Goal: Transaction & Acquisition: Purchase product/service

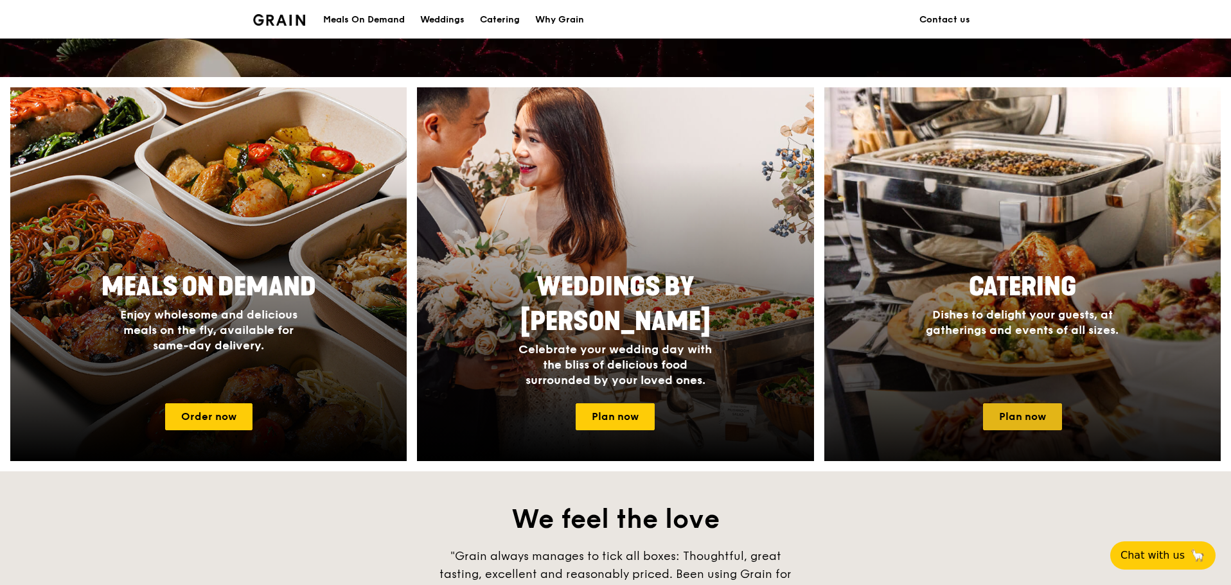
click at [1009, 413] on link "Plan now" at bounding box center [1022, 416] width 79 height 27
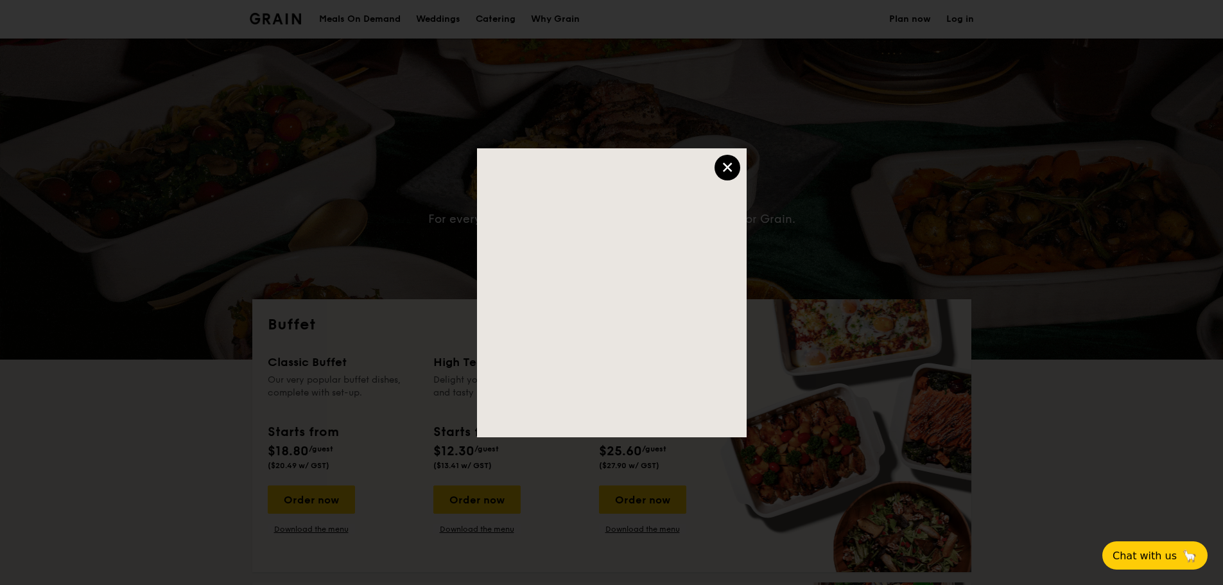
select select
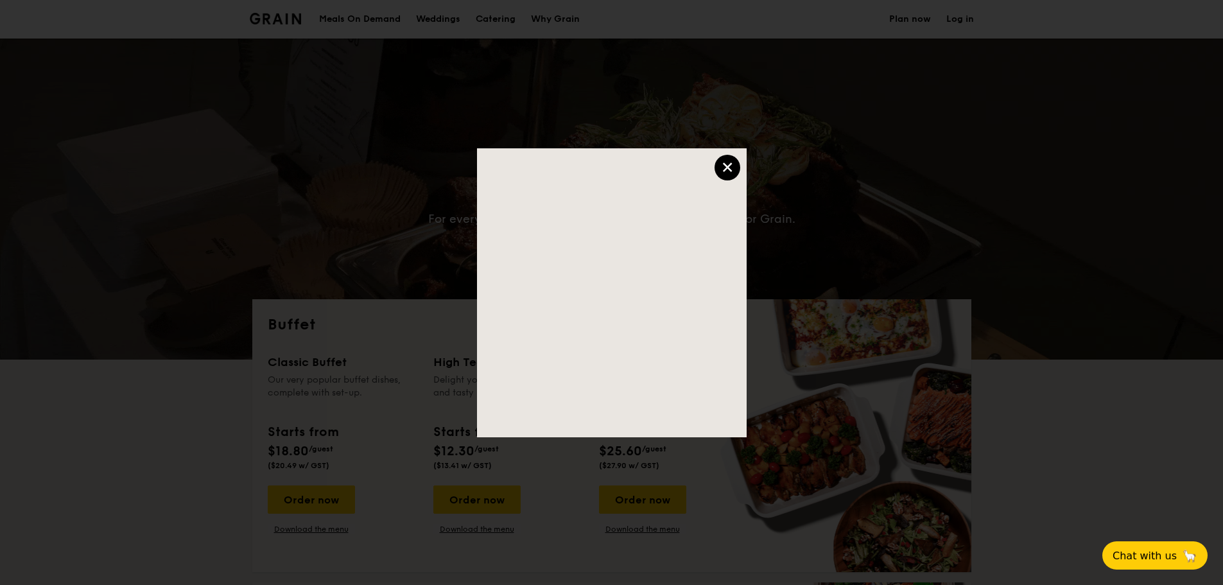
click at [734, 162] on div "×" at bounding box center [728, 168] width 26 height 26
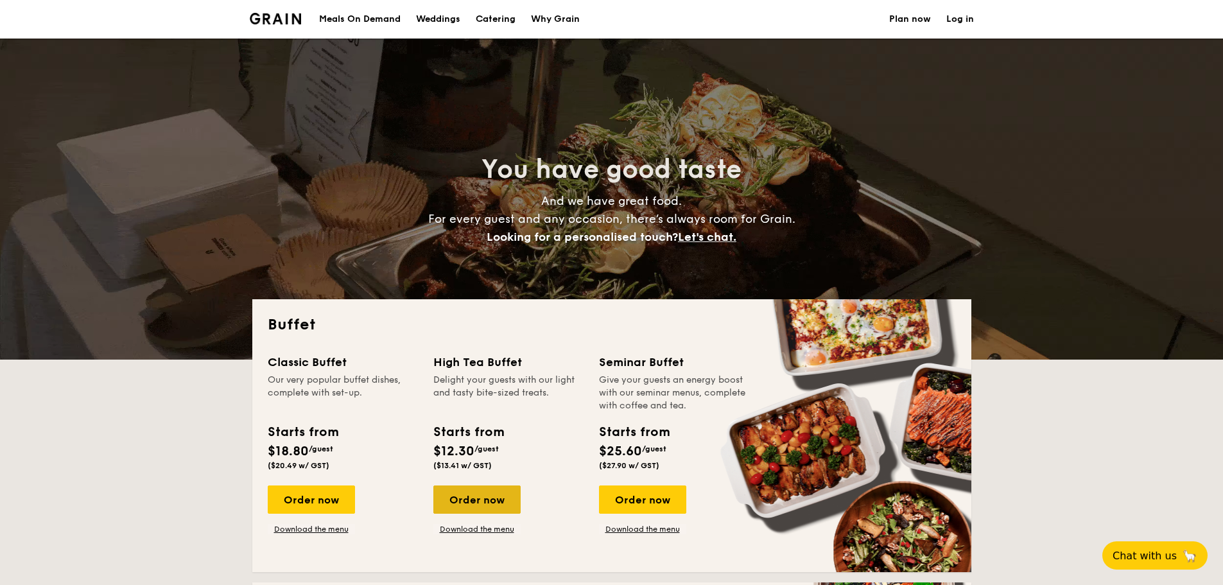
click at [474, 505] on div "Order now" at bounding box center [477, 500] width 87 height 28
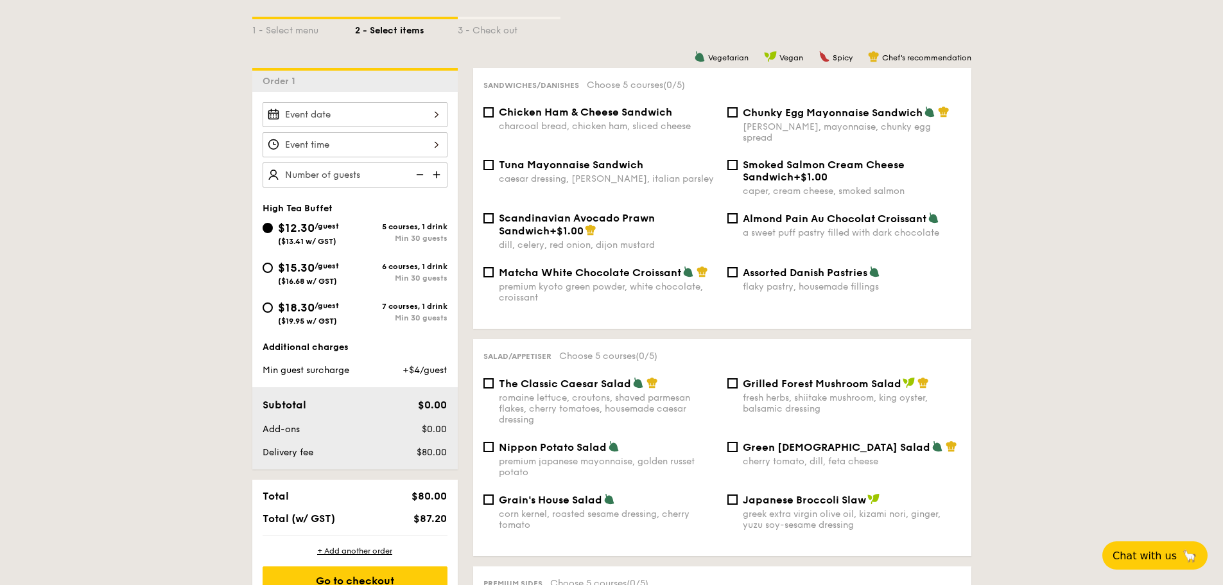
scroll to position [295, 0]
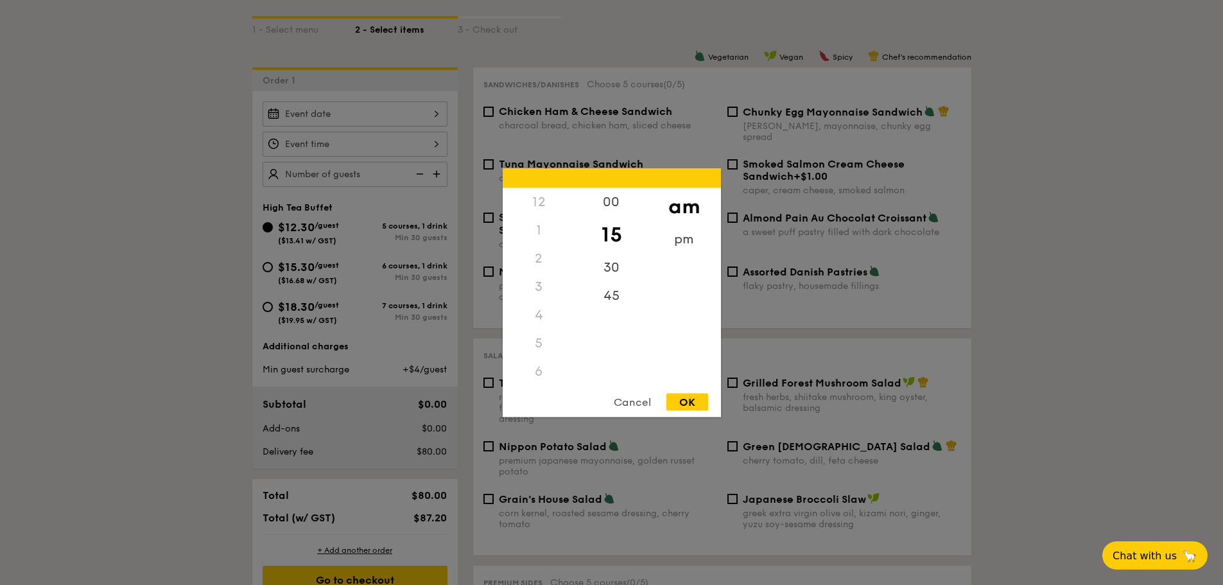
click at [407, 148] on div "12 1 2 3 4 5 6 7 8 9 10 11 00 15 30 45 am pm Cancel OK" at bounding box center [355, 144] width 185 height 25
click at [530, 200] on div "3" at bounding box center [539, 202] width 73 height 28
click at [534, 199] on div "3" at bounding box center [539, 202] width 73 height 28
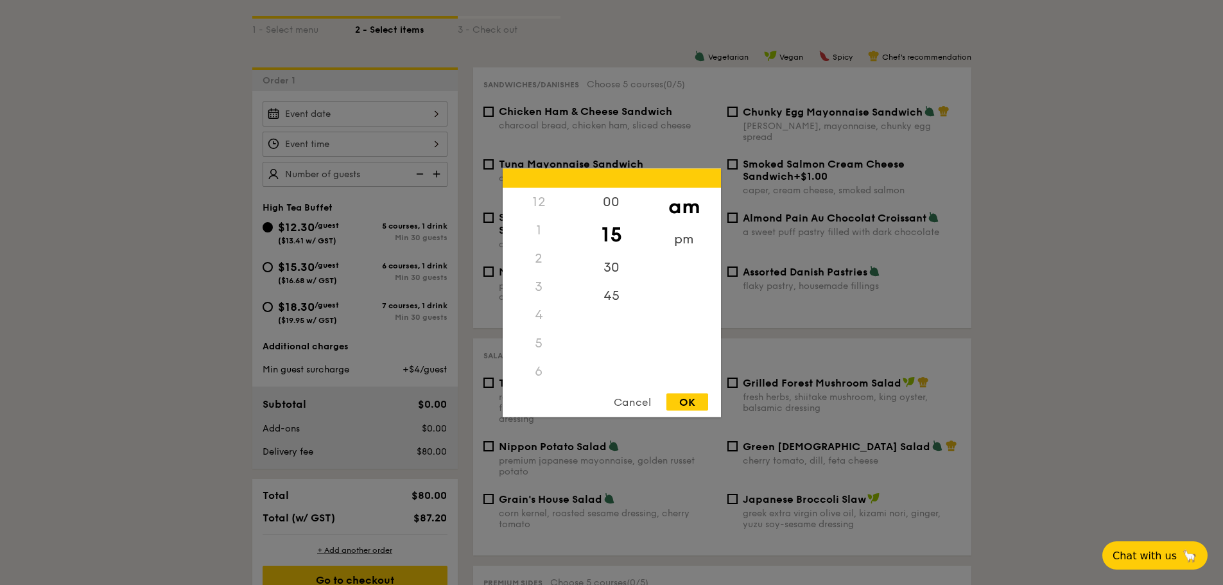
click at [535, 281] on div "3" at bounding box center [539, 286] width 73 height 28
click at [538, 281] on div "3" at bounding box center [539, 286] width 73 height 28
click at [532, 285] on div "3" at bounding box center [539, 286] width 73 height 28
click at [533, 285] on div "3" at bounding box center [539, 286] width 73 height 28
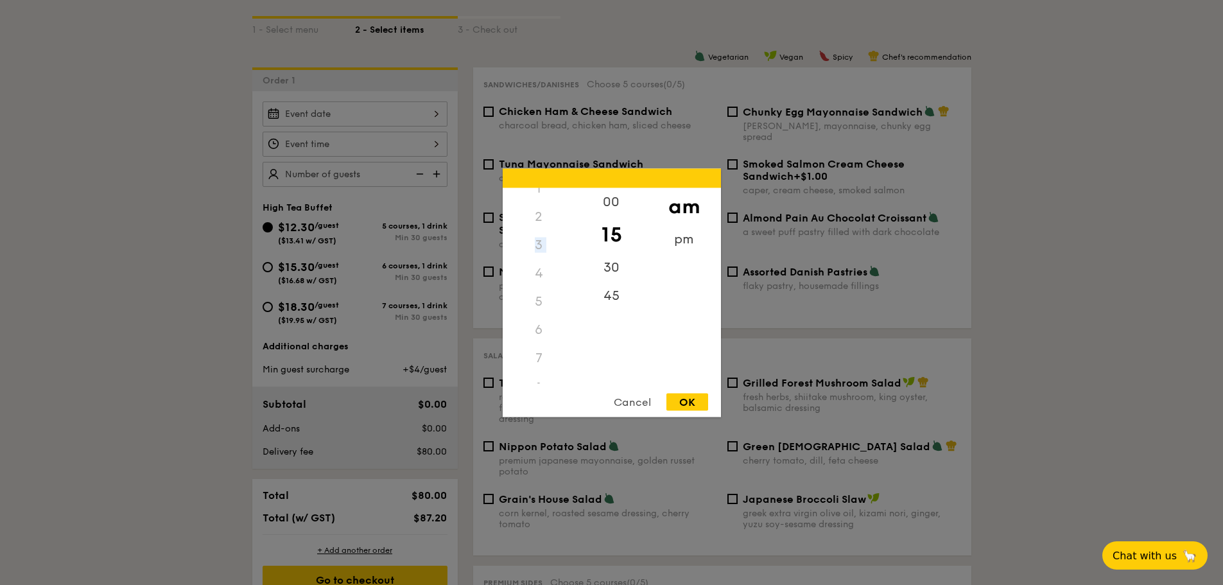
scroll to position [64, 0]
click at [539, 224] on div "3" at bounding box center [539, 222] width 73 height 28
click at [615, 213] on div "00" at bounding box center [611, 206] width 73 height 37
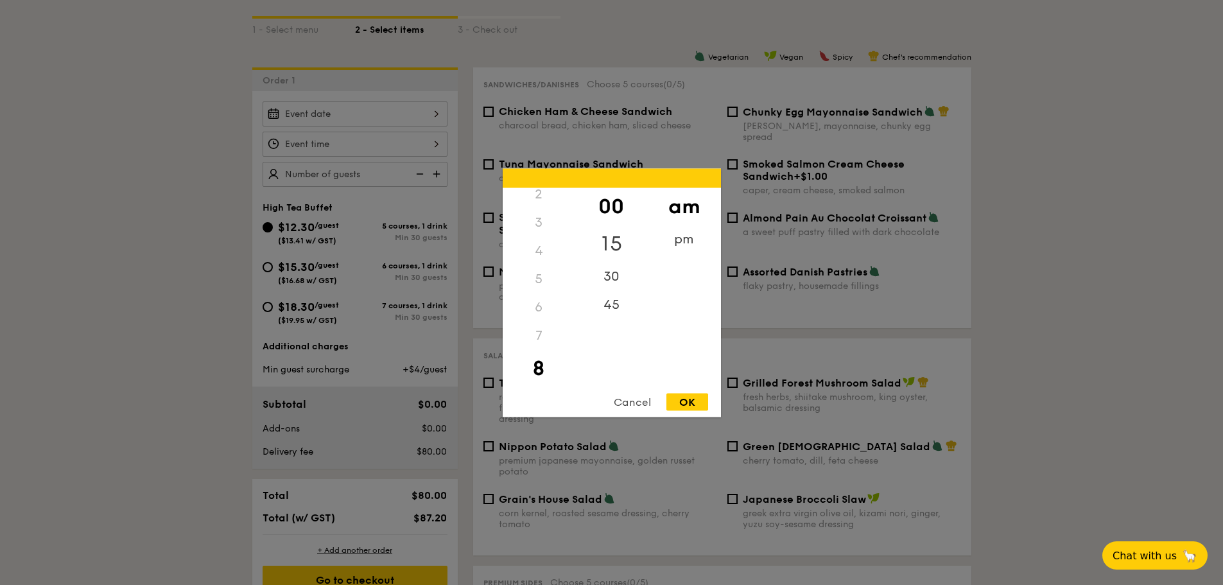
click at [610, 239] on div "15" at bounding box center [611, 243] width 73 height 37
click at [669, 236] on div "pm" at bounding box center [684, 243] width 73 height 37
click at [541, 297] on div "3" at bounding box center [539, 290] width 73 height 37
click at [685, 399] on div "OK" at bounding box center [688, 401] width 42 height 17
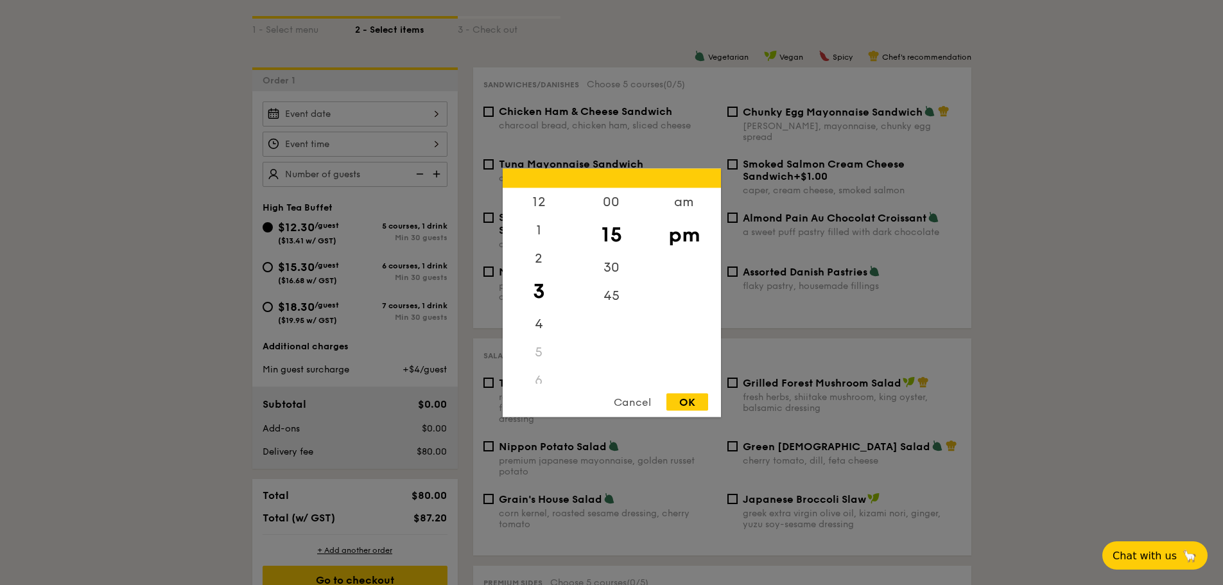
type input "3:15PM"
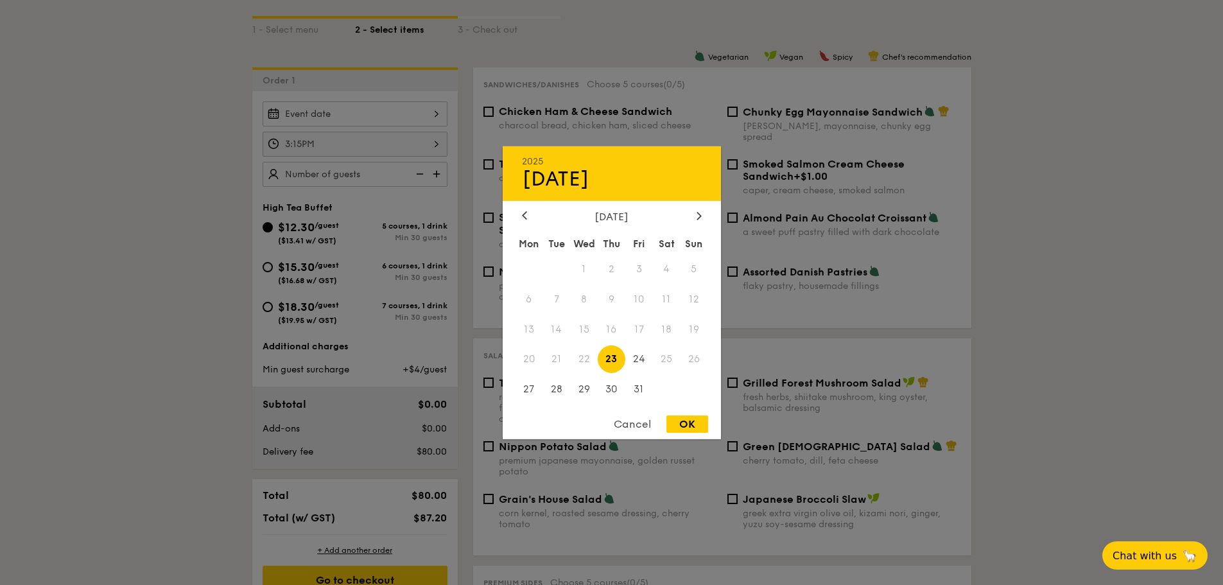
click at [418, 118] on div "2025 Oct 23 October 2025 Mon Tue Wed Thu Fri Sat Sun 1 2 3 4 5 6 7 8 9 10 11 12…" at bounding box center [355, 113] width 185 height 25
click at [633, 356] on span "24" at bounding box center [640, 360] width 28 height 28
drag, startPoint x: 681, startPoint y: 417, endPoint x: 656, endPoint y: 404, distance: 29.0
click at [681, 418] on div "OK" at bounding box center [688, 424] width 42 height 17
type input "Oct 24, 2025"
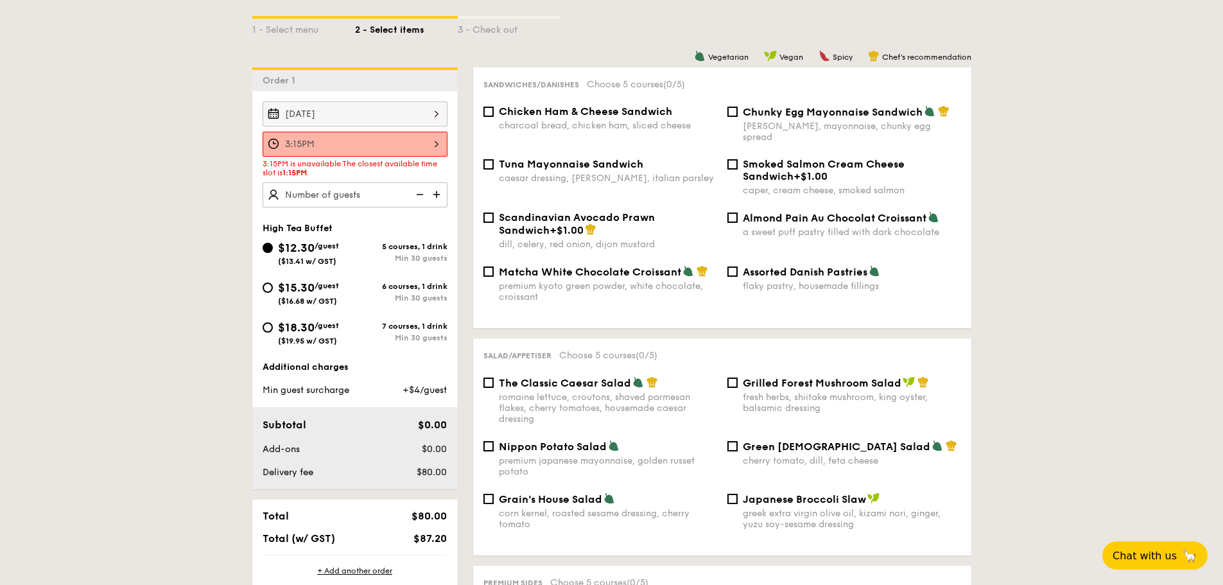
click at [441, 147] on div "3:15PM" at bounding box center [355, 144] width 185 height 25
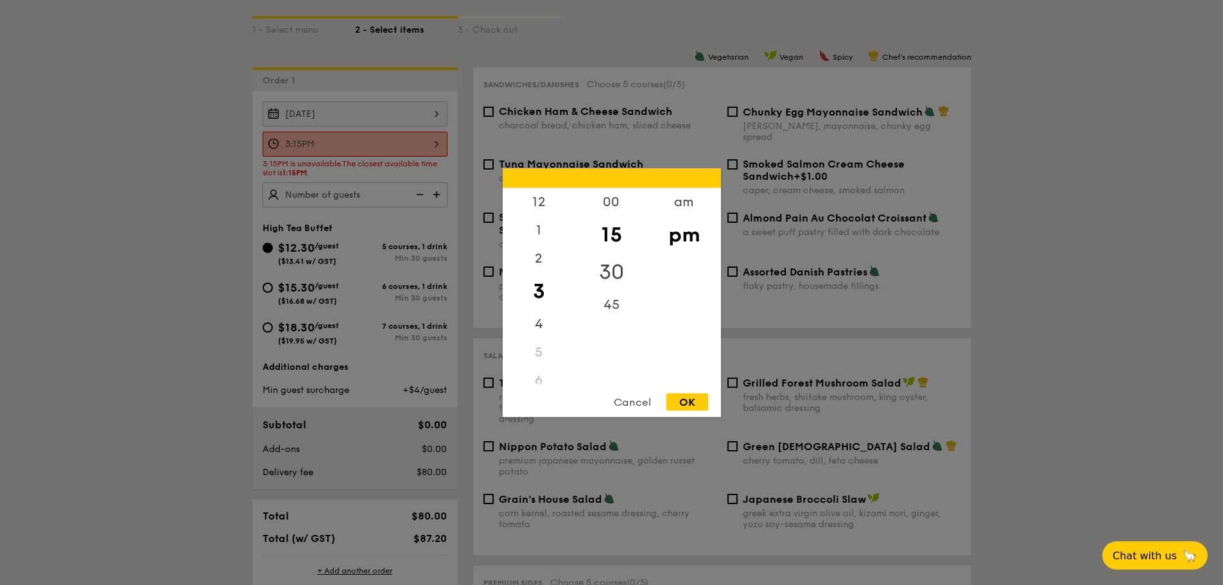
click at [593, 268] on div "30" at bounding box center [611, 271] width 73 height 37
click at [686, 400] on div "OK" at bounding box center [688, 401] width 42 height 17
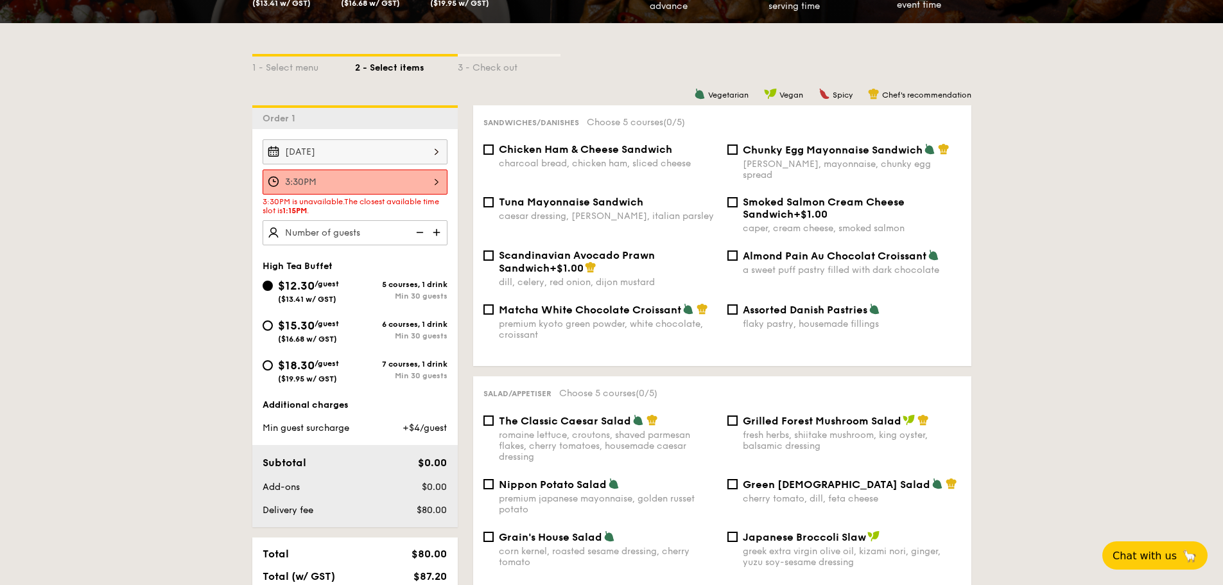
scroll to position [321, 0]
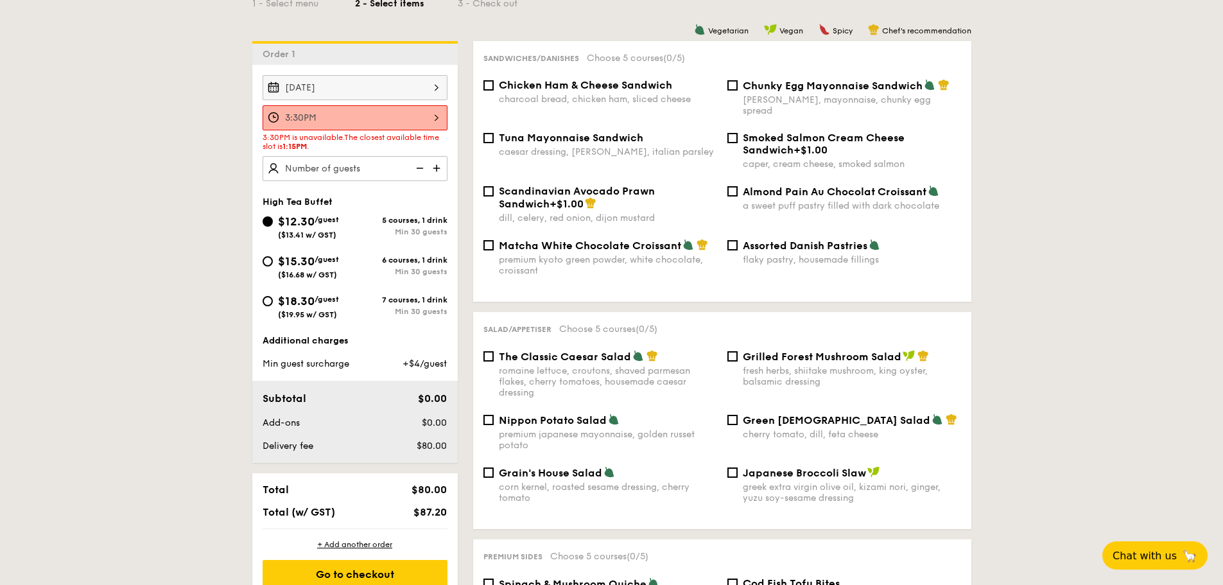
click at [421, 110] on div "3:30PM" at bounding box center [355, 117] width 185 height 25
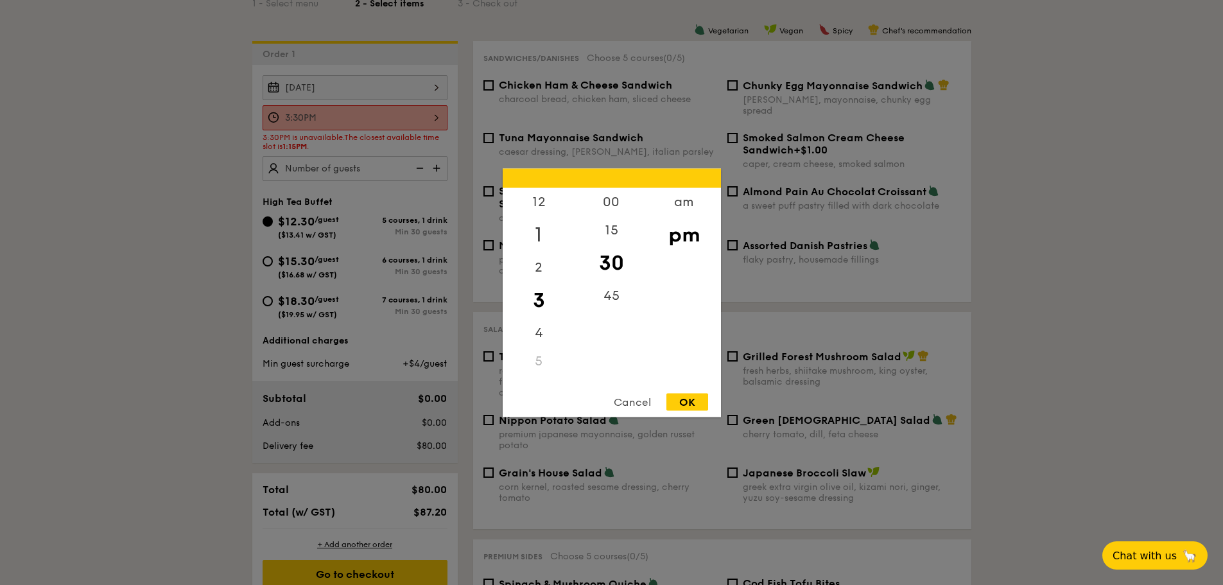
click at [532, 236] on div "1" at bounding box center [539, 234] width 73 height 37
click at [601, 227] on div "15" at bounding box center [611, 234] width 73 height 37
click at [677, 399] on div "OK" at bounding box center [688, 401] width 42 height 17
type input "1:15PM"
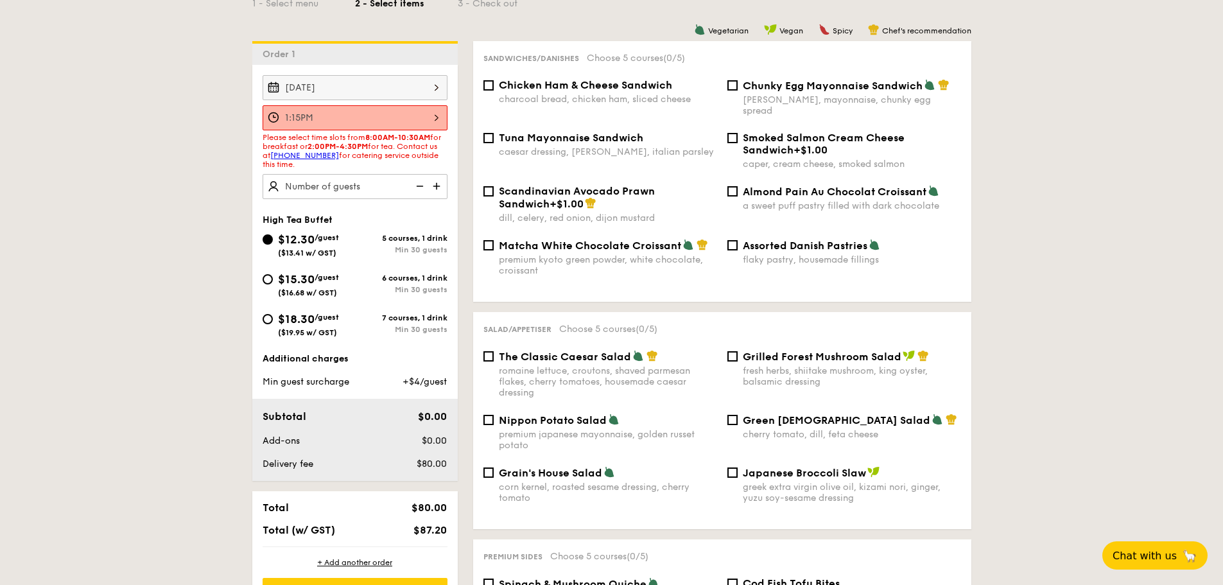
click at [778, 240] on span "Assorted Danish Pastries" at bounding box center [805, 246] width 125 height 12
click at [738, 240] on input "Assorted Danish Pastries flaky pastry, housemade fillings" at bounding box center [733, 245] width 10 height 10
checkbox input "true"
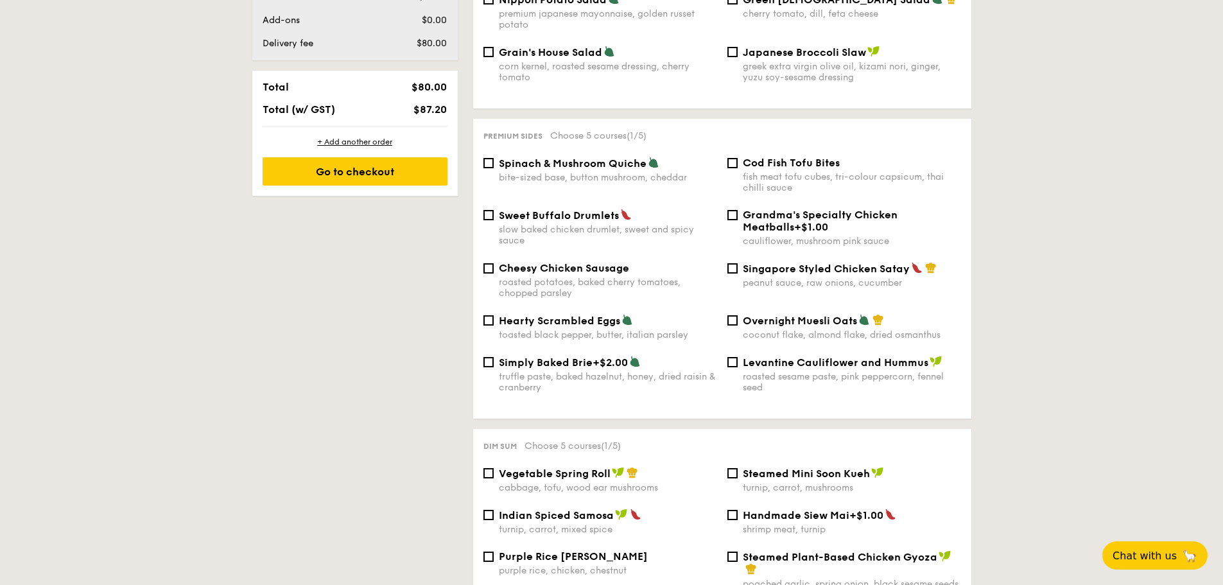
scroll to position [771, 0]
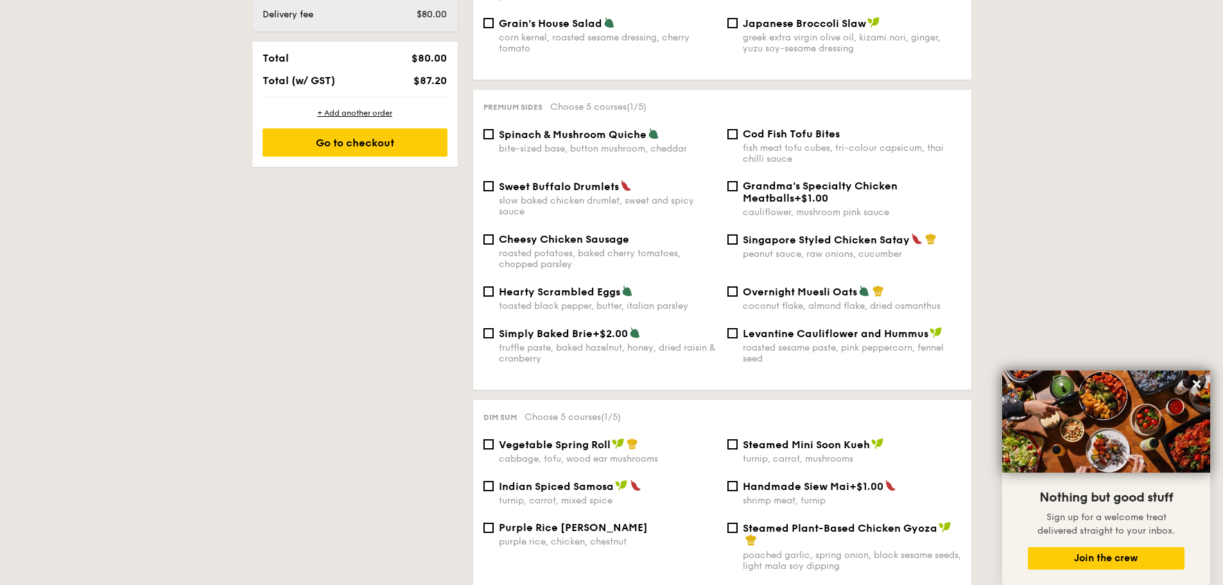
click at [554, 128] on span "Spinach & Mushroom Quiche" at bounding box center [573, 134] width 148 height 12
click at [494, 129] on input "Spinach & Mushroom Quiche bite-sized base, button mushroom, cheddar" at bounding box center [489, 134] width 10 height 10
checkbox input "true"
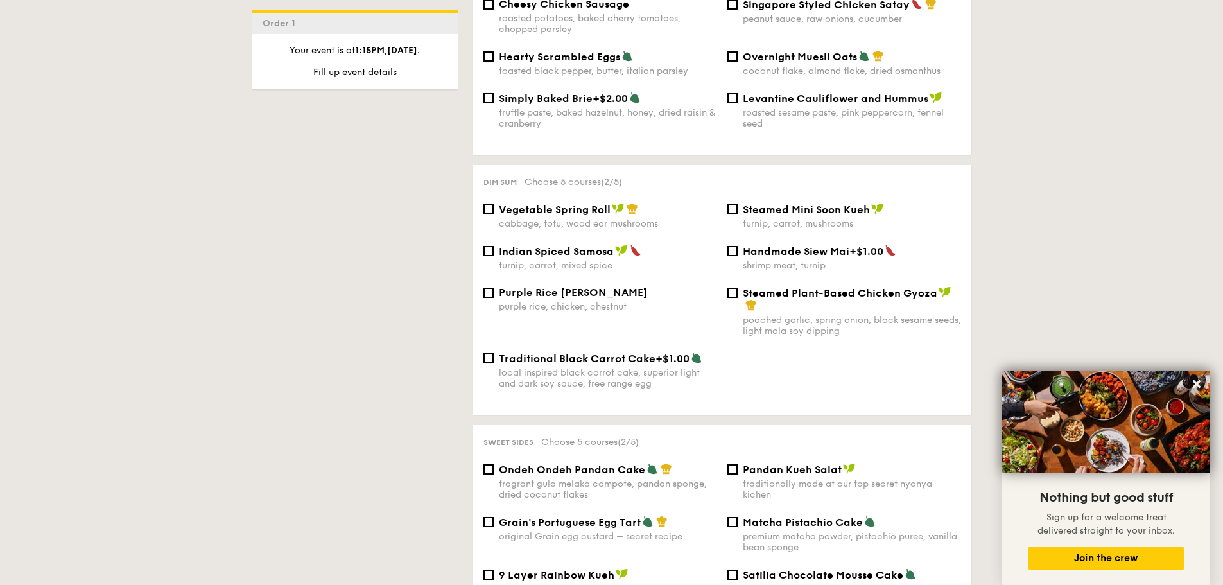
scroll to position [1028, 0]
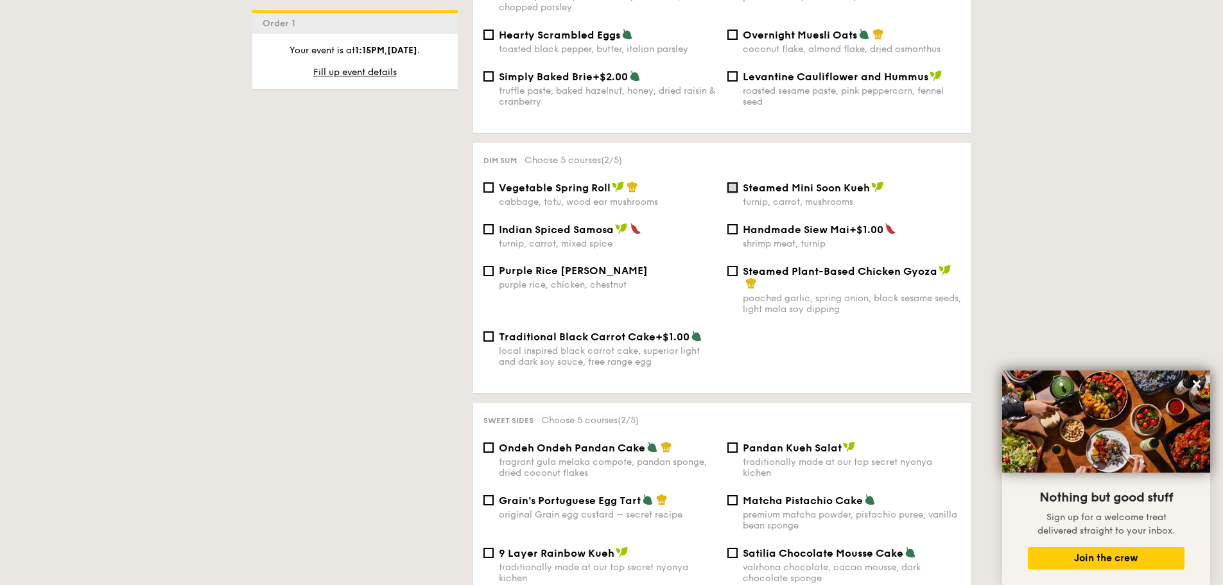
click at [736, 182] on input "Steamed Mini Soon Kueh turnip, carrot, mushrooms" at bounding box center [733, 187] width 10 height 10
checkbox input "true"
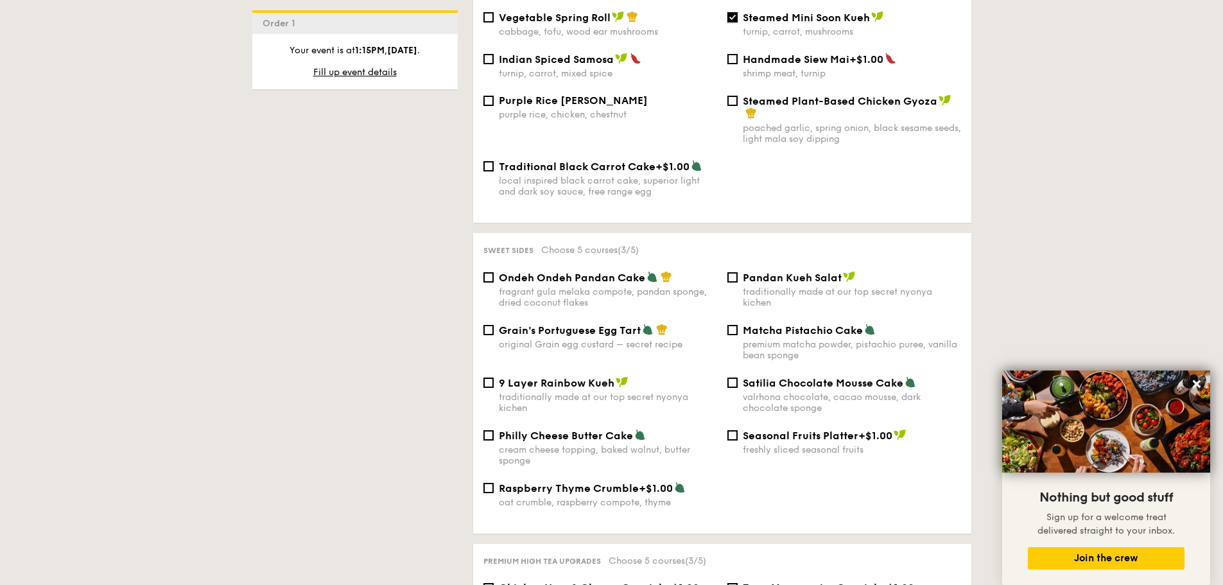
scroll to position [1220, 0]
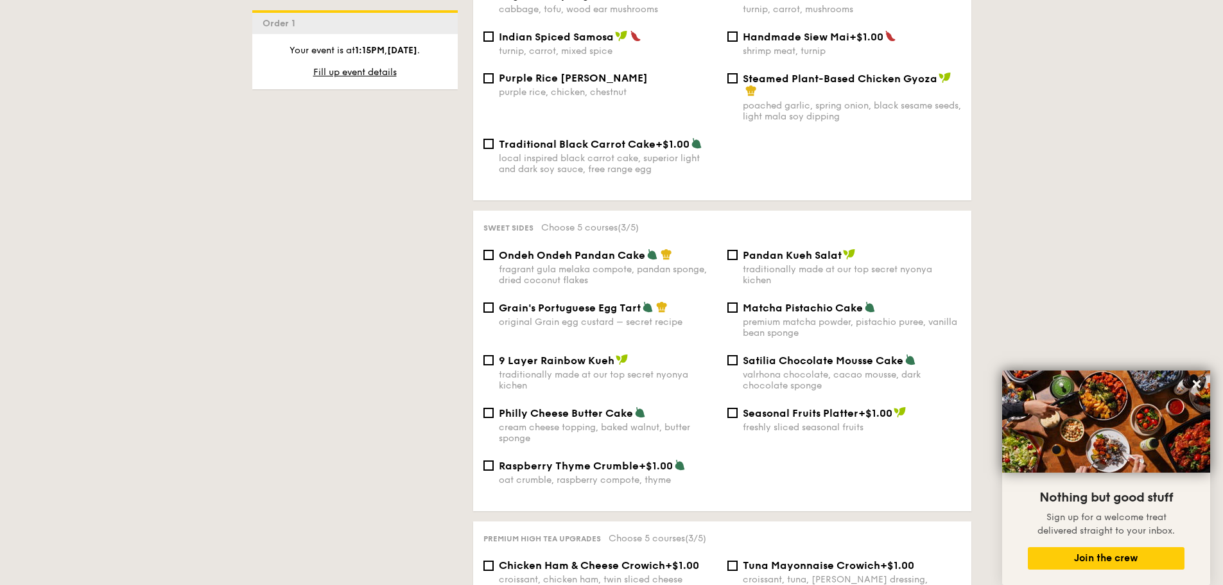
click at [513, 249] on span "Ondeh Ondeh Pandan Cake" at bounding box center [572, 255] width 146 height 12
click at [494, 250] on input "Ondeh Ondeh Pandan Cake fragrant gula melaka compote, pandan sponge, dried coco…" at bounding box center [489, 255] width 10 height 10
checkbox input "true"
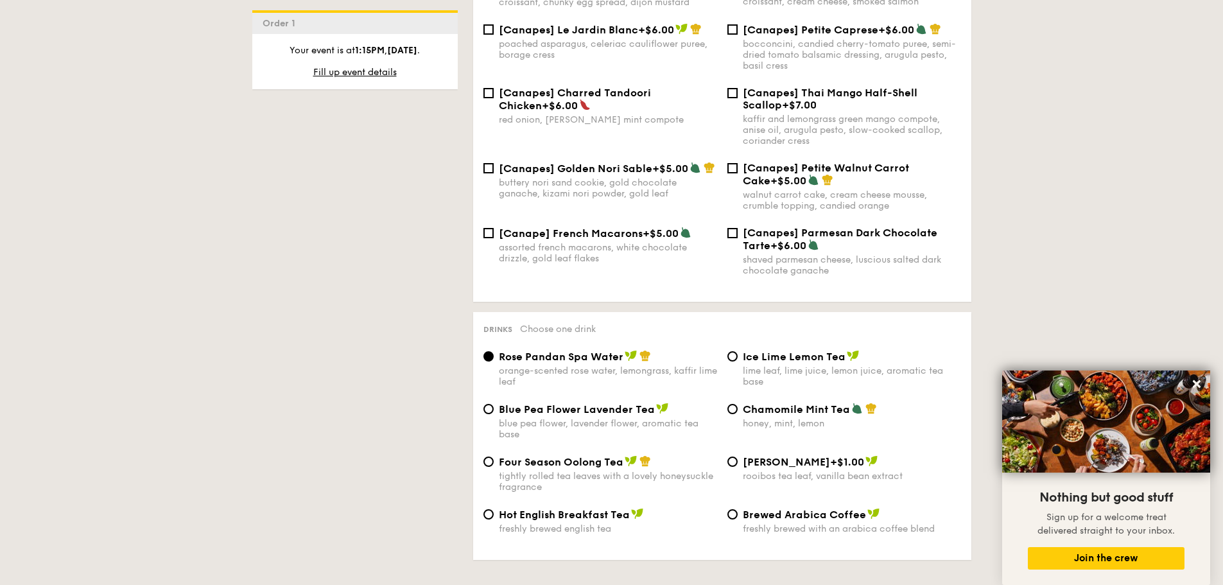
scroll to position [1927, 0]
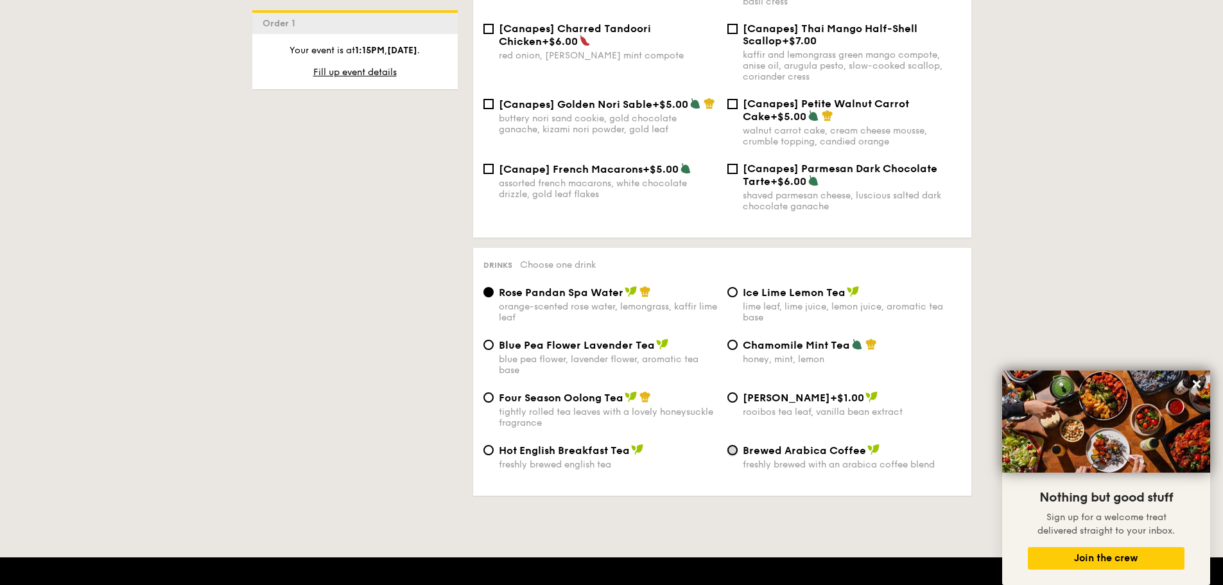
click at [733, 445] on input "Brewed Arabica Coffee freshly brewed with an arabica coffee blend" at bounding box center [733, 450] width 10 height 10
radio input "true"
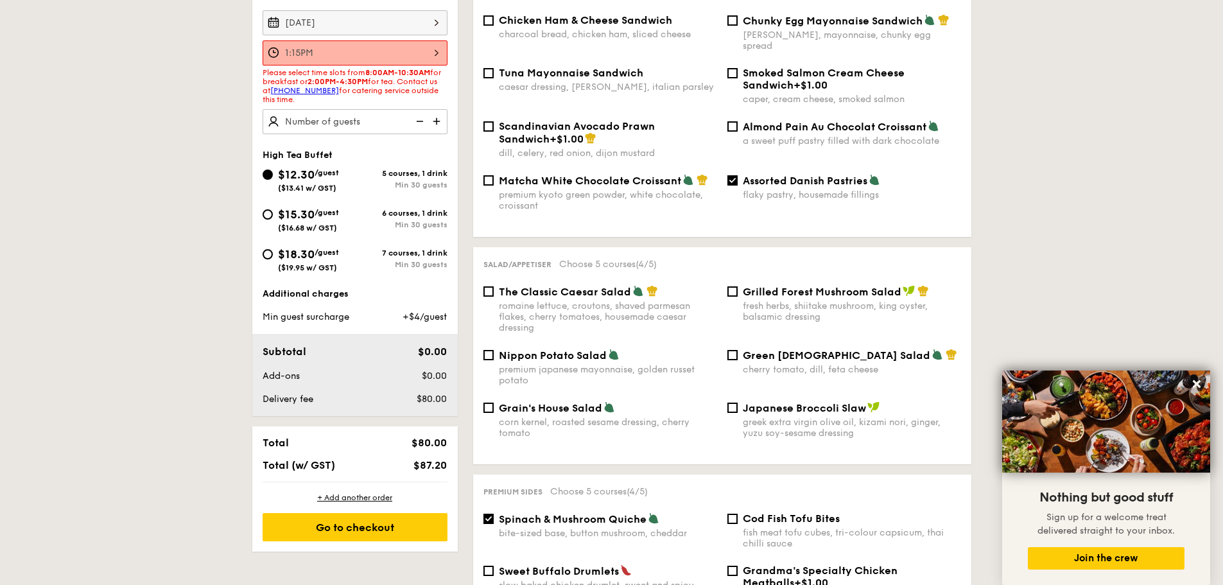
scroll to position [385, 0]
type input "45 guests"
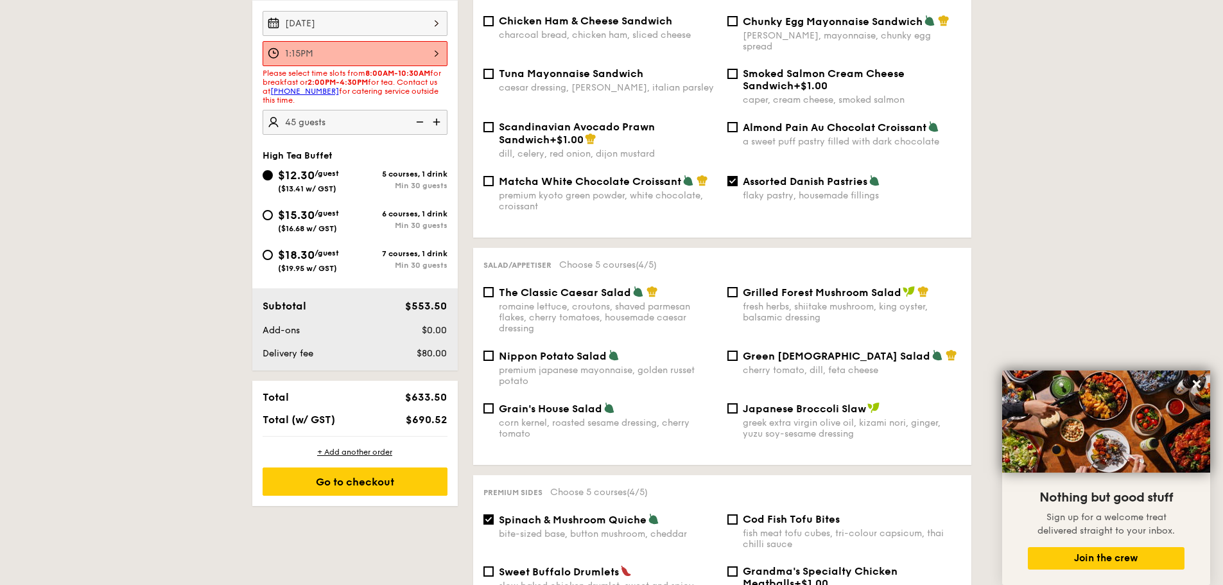
click at [381, 148] on div "Oct 24, 2025 1:15PM Please select time slots from 8:00AM-10:30AM for breakfast …" at bounding box center [355, 186] width 206 height 370
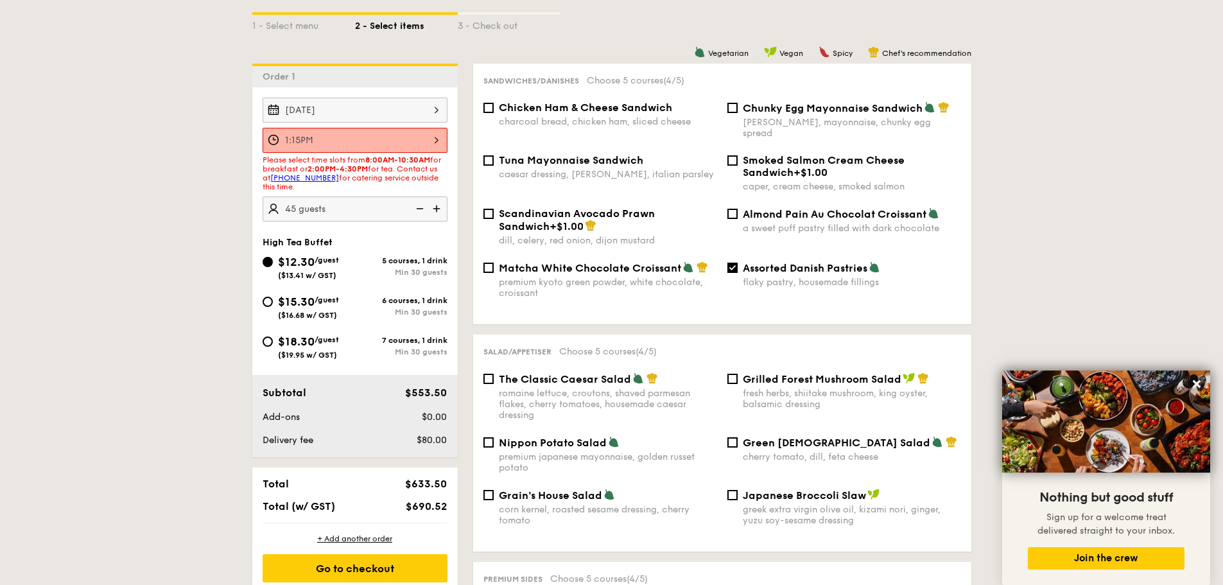
scroll to position [321, 0]
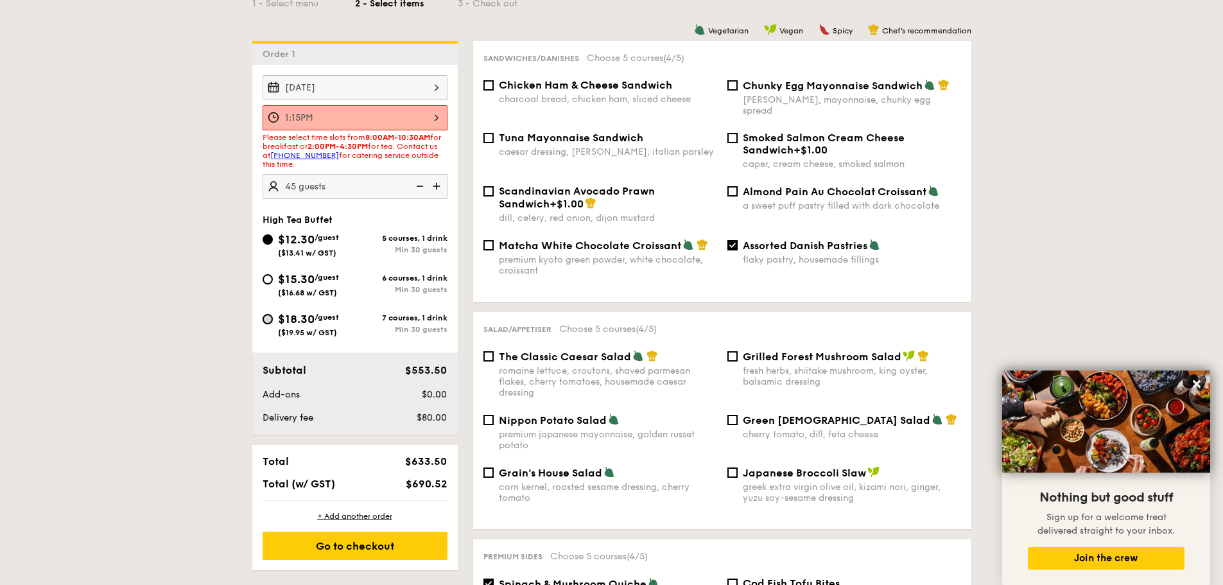
click at [267, 319] on input "$18.30 /guest ($19.95 w/ GST) 7 courses, 1 drink Min 30 guests" at bounding box center [268, 319] width 10 height 10
radio input "true"
checkbox input "false"
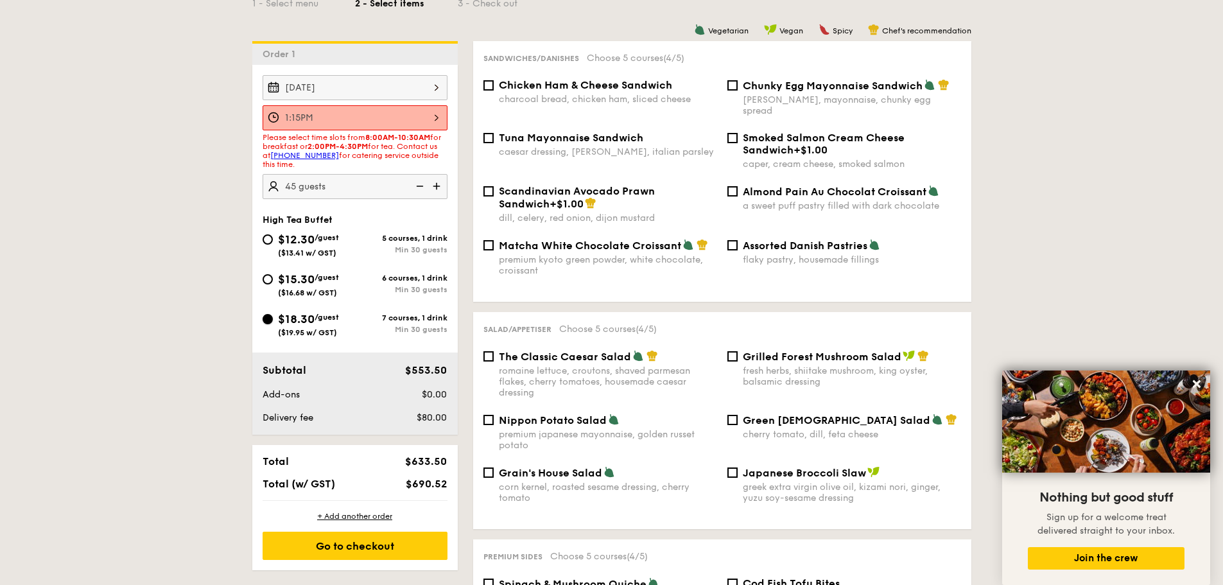
checkbox input "false"
radio input "true"
click at [749, 91] on span "Chunky Egg Mayonnaise Sandwich" at bounding box center [833, 86] width 180 height 12
click at [738, 91] on input "Chunky Egg Mayonnaise Sandwich dijon mustard, mayonnaise, chunky egg spread" at bounding box center [733, 85] width 10 height 10
checkbox input "true"
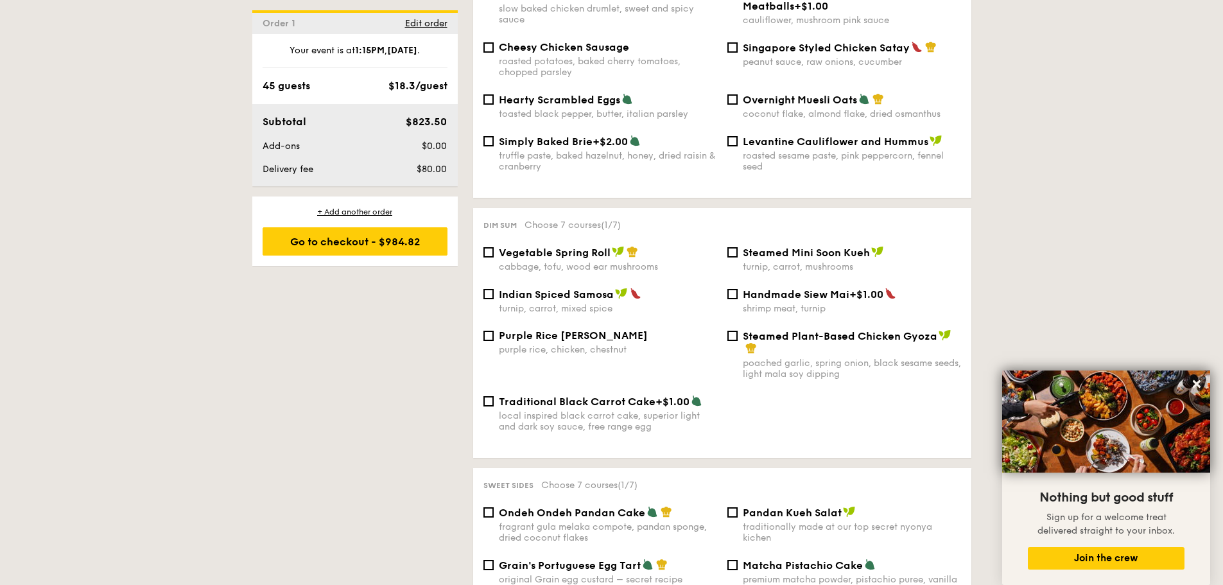
scroll to position [963, 0]
click at [518, 246] on span "Vegetable Spring Roll" at bounding box center [555, 252] width 112 height 12
click at [494, 247] on input "Vegetable Spring Roll cabbage, tofu, wood ear mushrooms" at bounding box center [489, 252] width 10 height 10
checkbox input "true"
click at [738, 245] on div "Steamed Mini Soon Kueh turnip, carrot, mushrooms" at bounding box center [845, 258] width 244 height 26
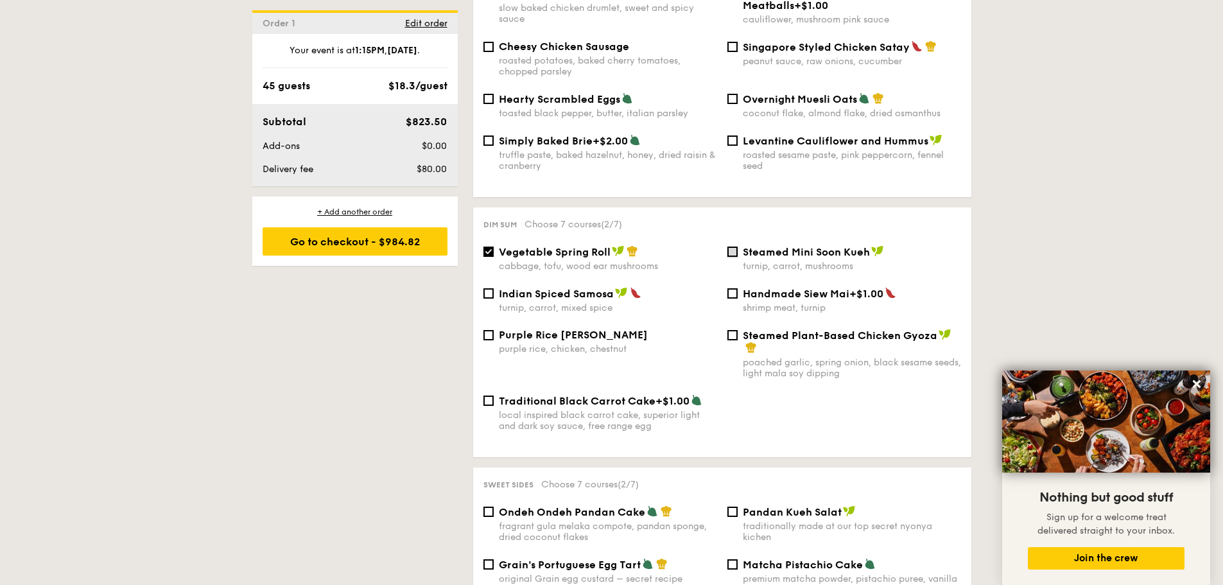
click at [732, 247] on input "Steamed Mini Soon Kueh turnip, carrot, mushrooms" at bounding box center [733, 252] width 10 height 10
checkbox input "true"
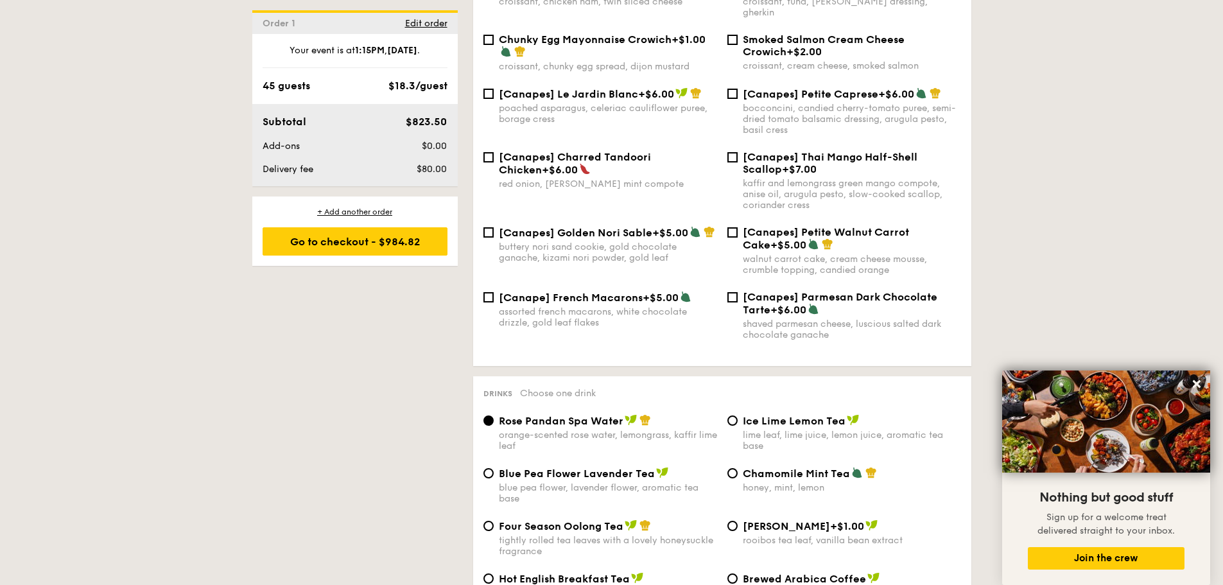
scroll to position [1863, 0]
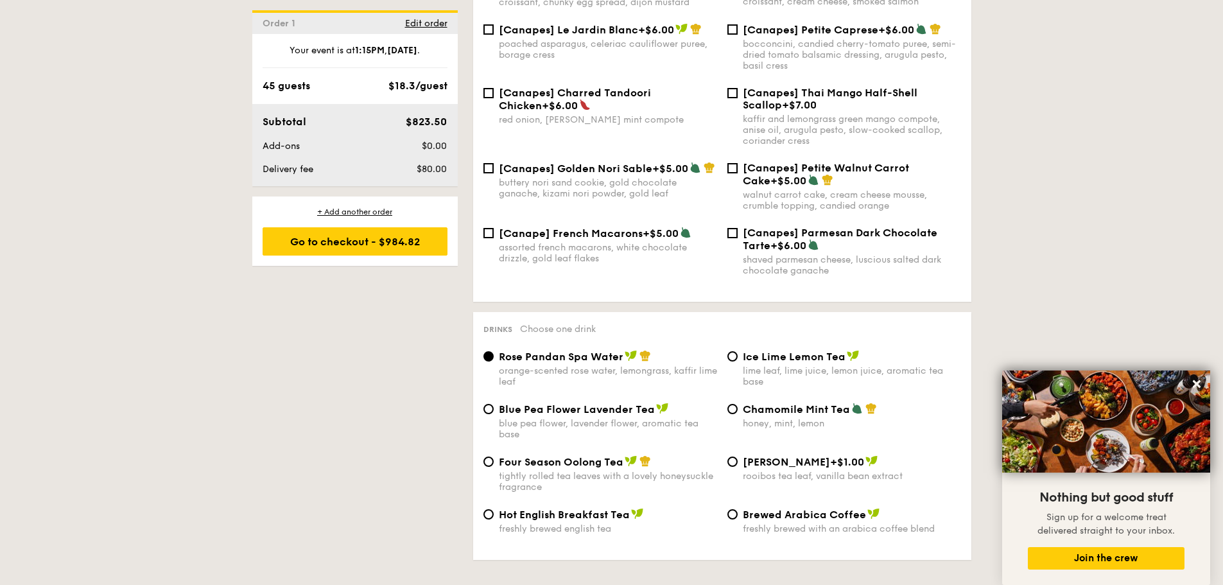
click at [743, 509] on span "Brewed Arabica Coffee" at bounding box center [804, 515] width 123 height 12
click at [738, 509] on input "Brewed Arabica Coffee freshly brewed with an arabica coffee blend" at bounding box center [733, 514] width 10 height 10
radio input "true"
click at [590, 509] on span "Hot English Breakfast Tea" at bounding box center [564, 515] width 131 height 12
click at [494, 509] on input "Hot English Breakfast Tea freshly brewed english tea" at bounding box center [489, 514] width 10 height 10
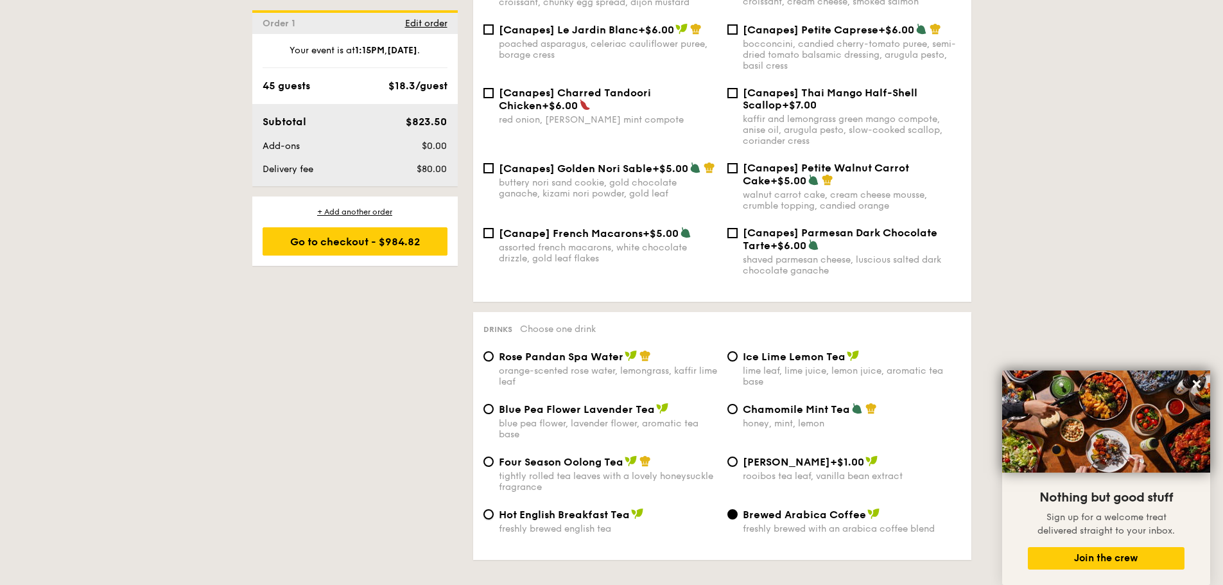
radio input "true"
click at [751, 508] on div "Brewed Arabica Coffee freshly brewed with an arabica coffee blend" at bounding box center [852, 521] width 218 height 26
click at [738, 509] on input "Brewed Arabica Coffee freshly brewed with an arabica coffee blend" at bounding box center [733, 514] width 10 height 10
radio input "true"
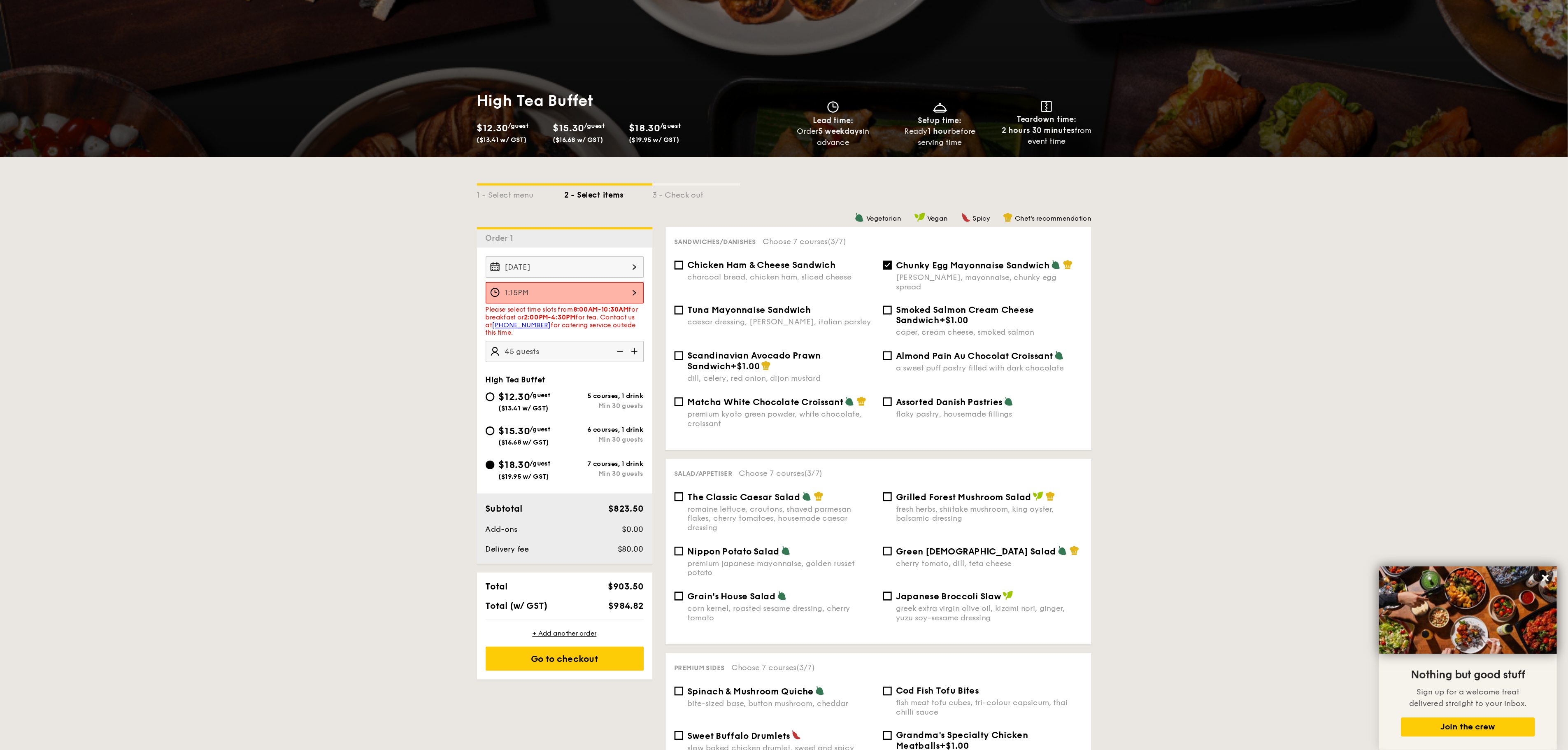
scroll to position [0, 0]
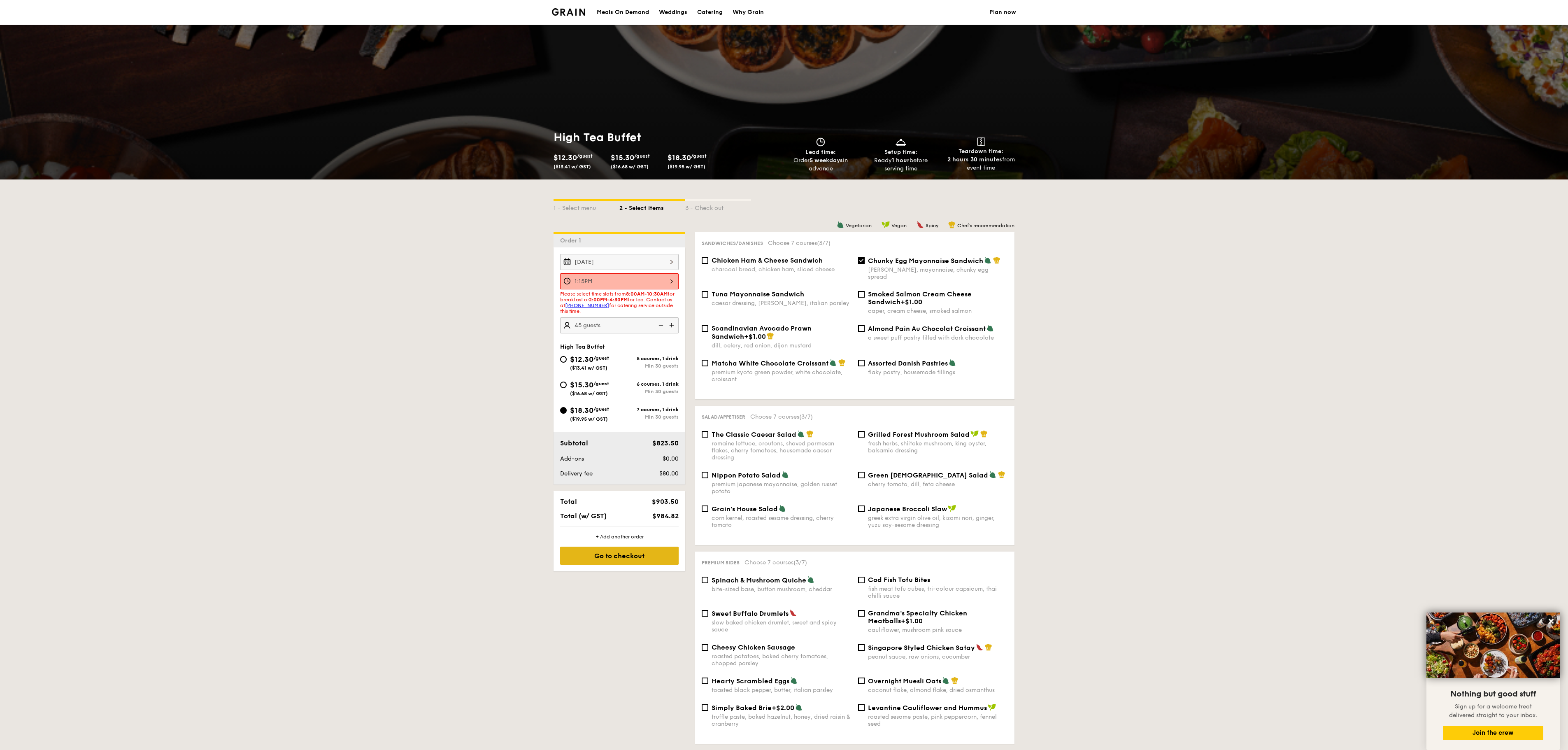
click at [602, 374] on div "Go to checkout" at bounding box center [619, 556] width 119 height 18
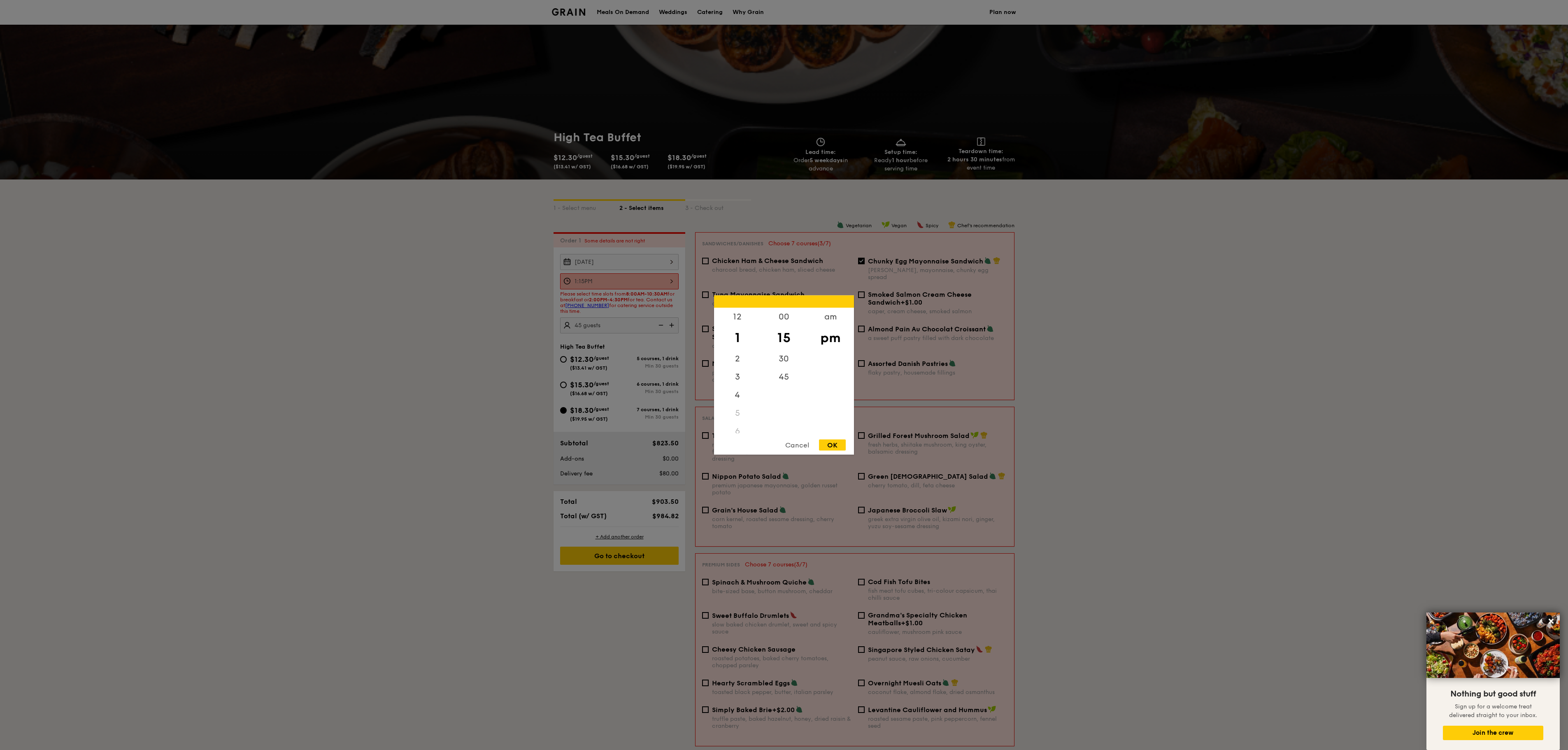
click at [619, 283] on div "1:15PM 12 1 2 3 4 5 6 7 8 9 10 11 00 15 30 45 am pm Cancel OK" at bounding box center [619, 281] width 119 height 16
click at [784, 374] on div "OK" at bounding box center [832, 445] width 27 height 11
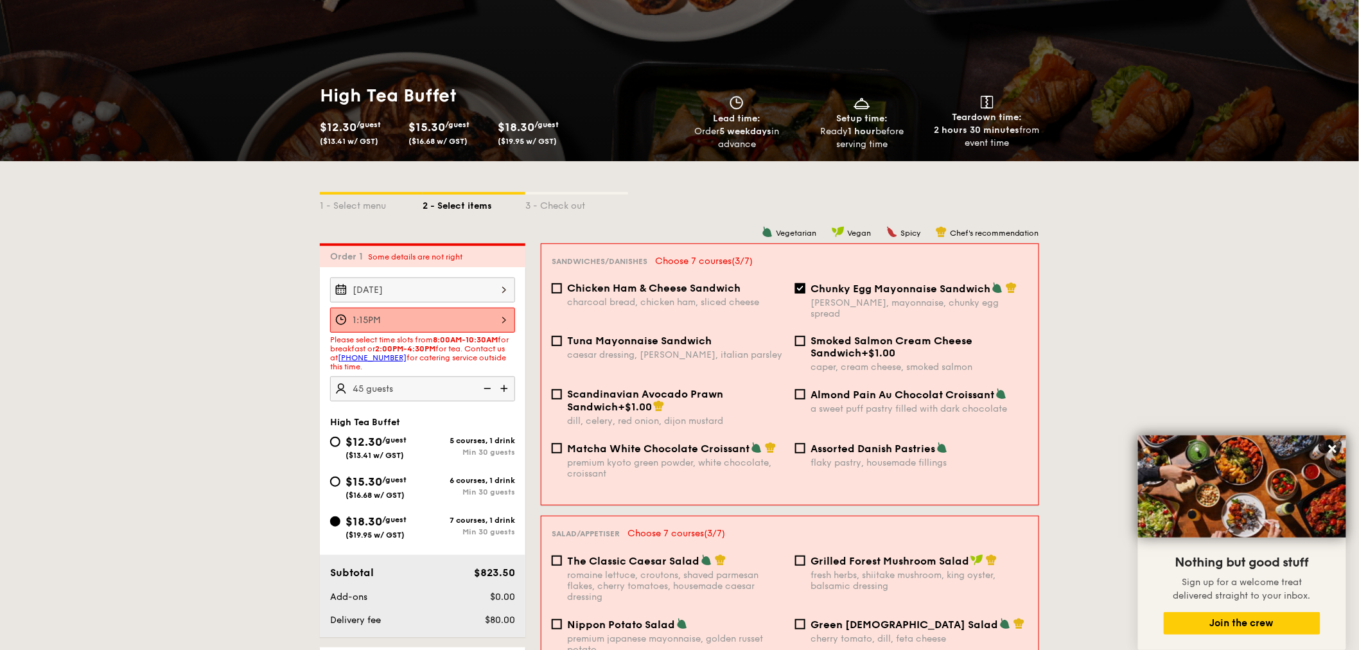
scroll to position [143, 0]
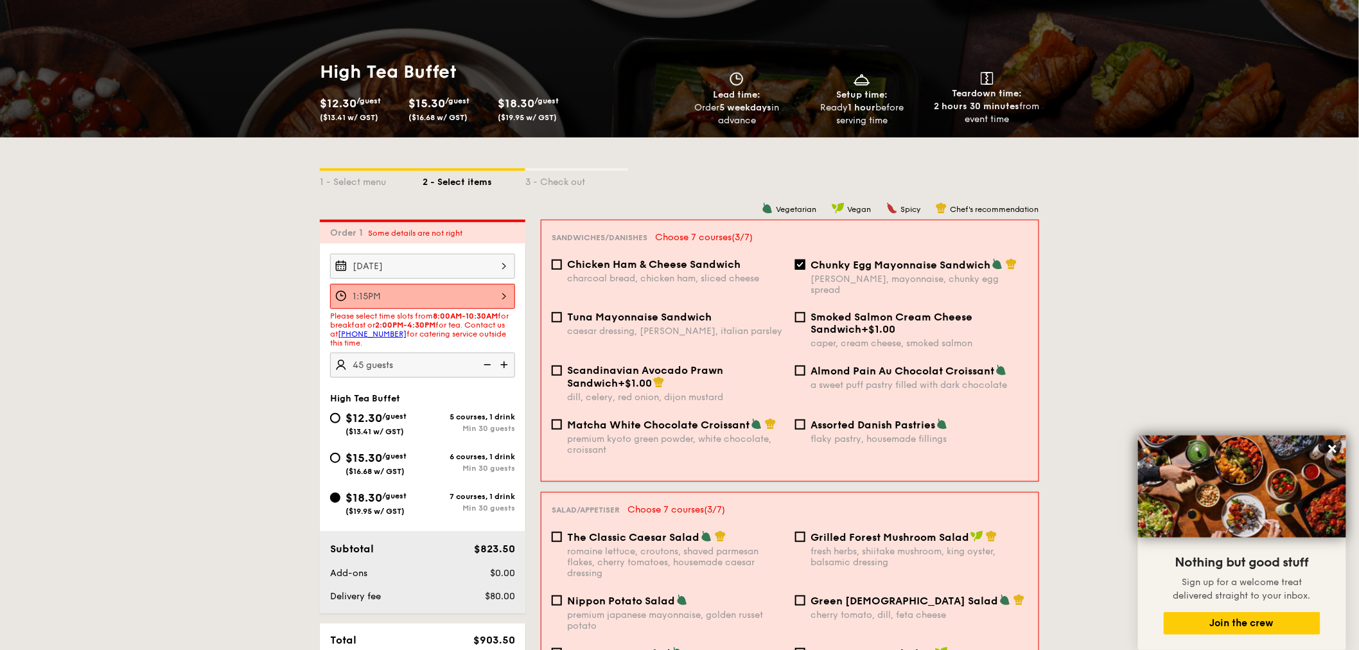
click at [466, 270] on div "Oct 24, 2025" at bounding box center [422, 266] width 185 height 25
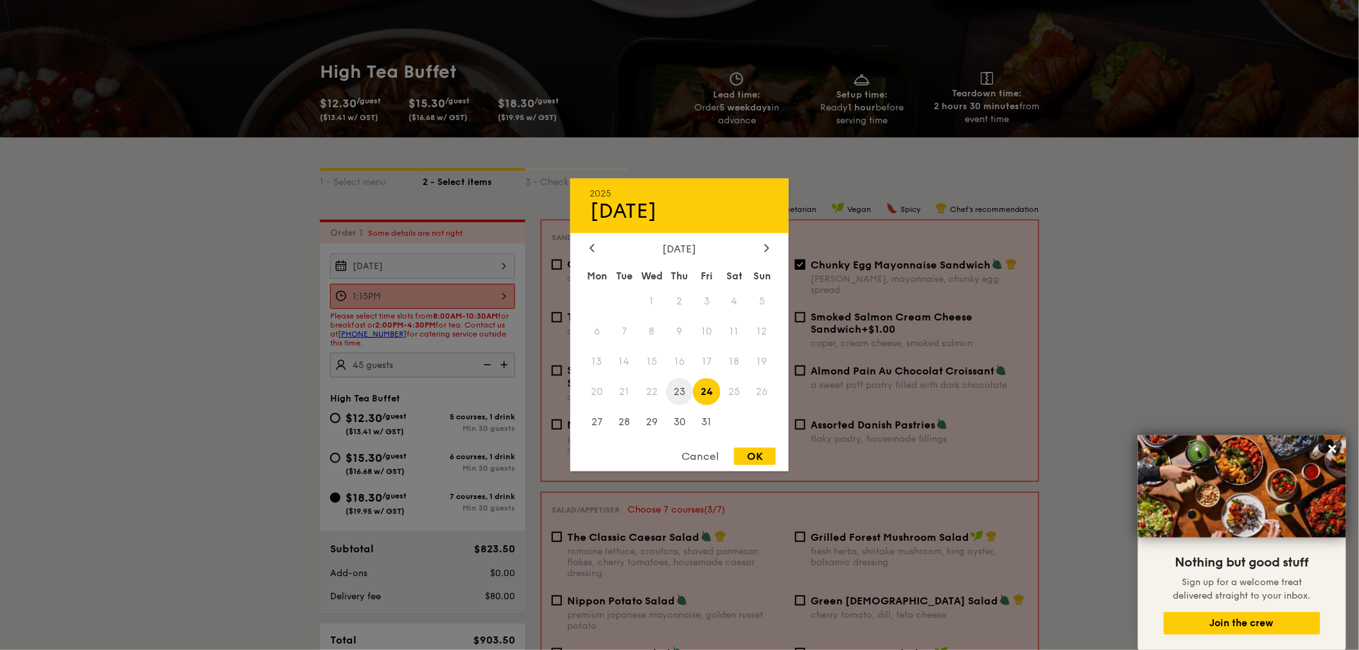
click at [681, 389] on span "23" at bounding box center [680, 392] width 28 height 28
click at [750, 452] on div "OK" at bounding box center [755, 456] width 42 height 17
type input "Oct 23, 2025"
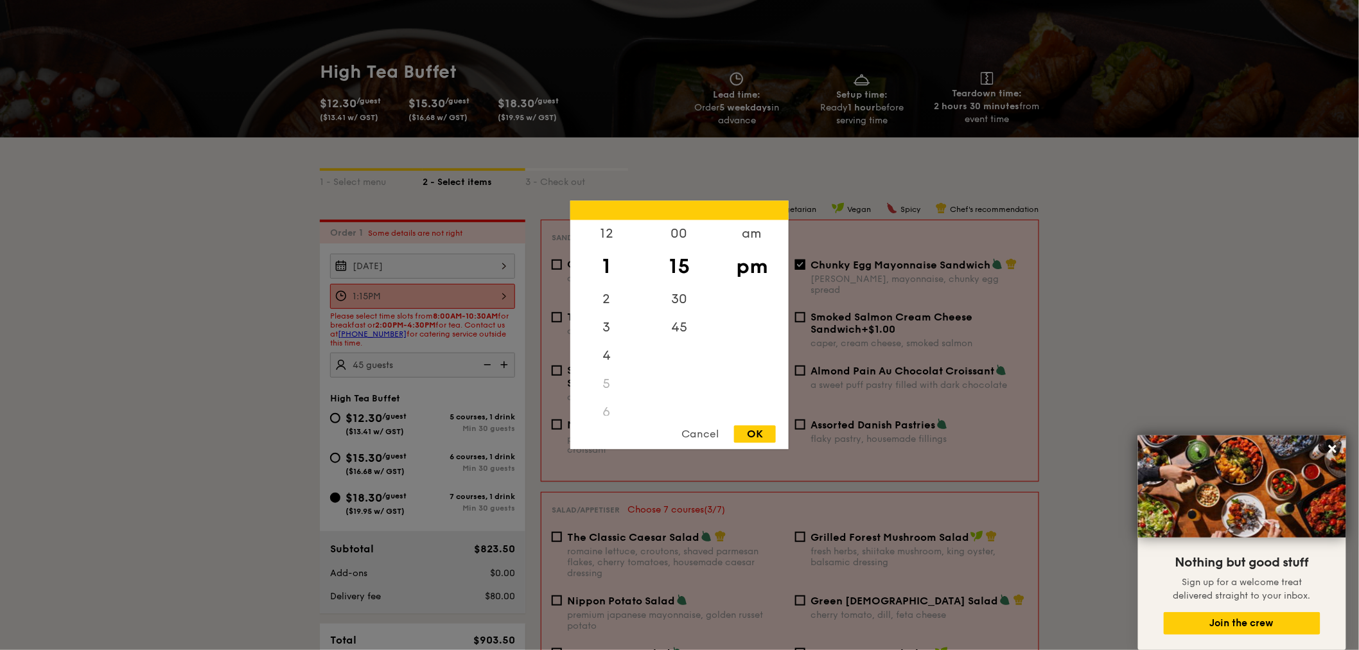
click at [495, 294] on div "1:15PM 12 1 2 3 4 5 6 7 8 9 10 11 00 15 30 45 am pm Cancel OK" at bounding box center [422, 296] width 185 height 25
click at [613, 304] on div "2" at bounding box center [606, 304] width 73 height 37
drag, startPoint x: 676, startPoint y: 304, endPoint x: 749, endPoint y: 348, distance: 85.3
click at [676, 304] on div "30" at bounding box center [679, 300] width 73 height 28
click at [768, 431] on div "OK" at bounding box center [755, 434] width 42 height 17
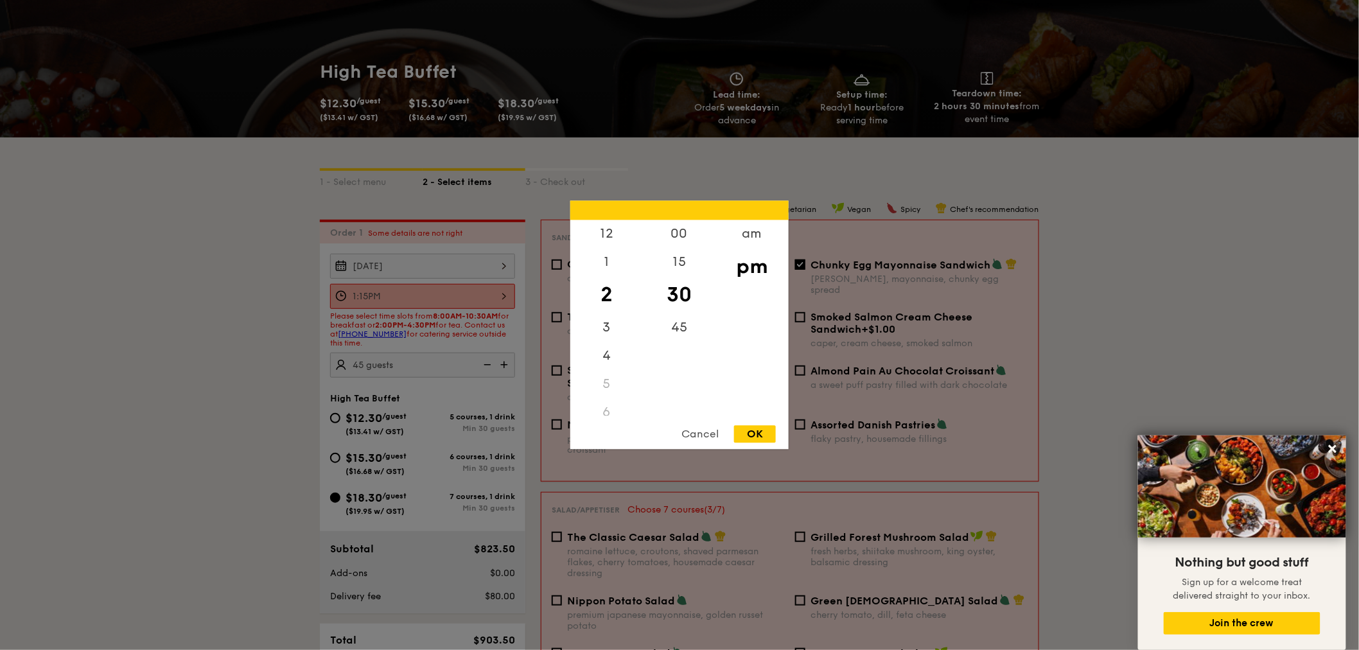
type input "2:30PM"
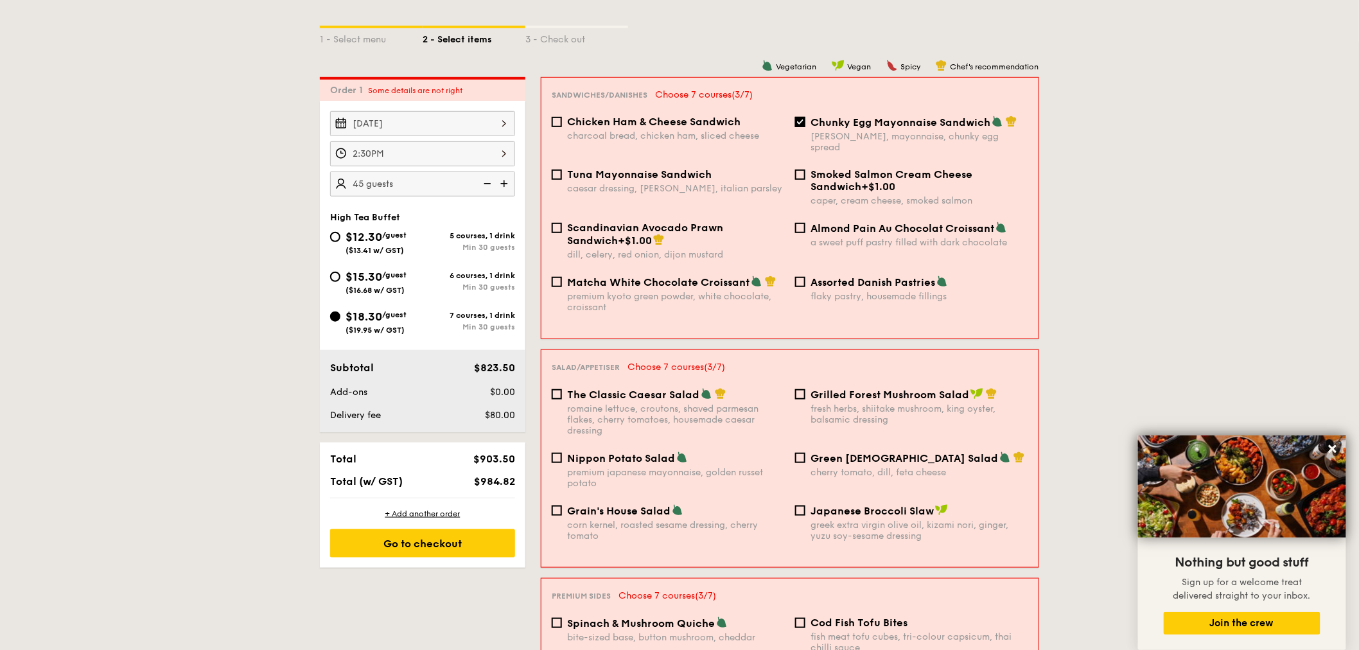
scroll to position [356, 0]
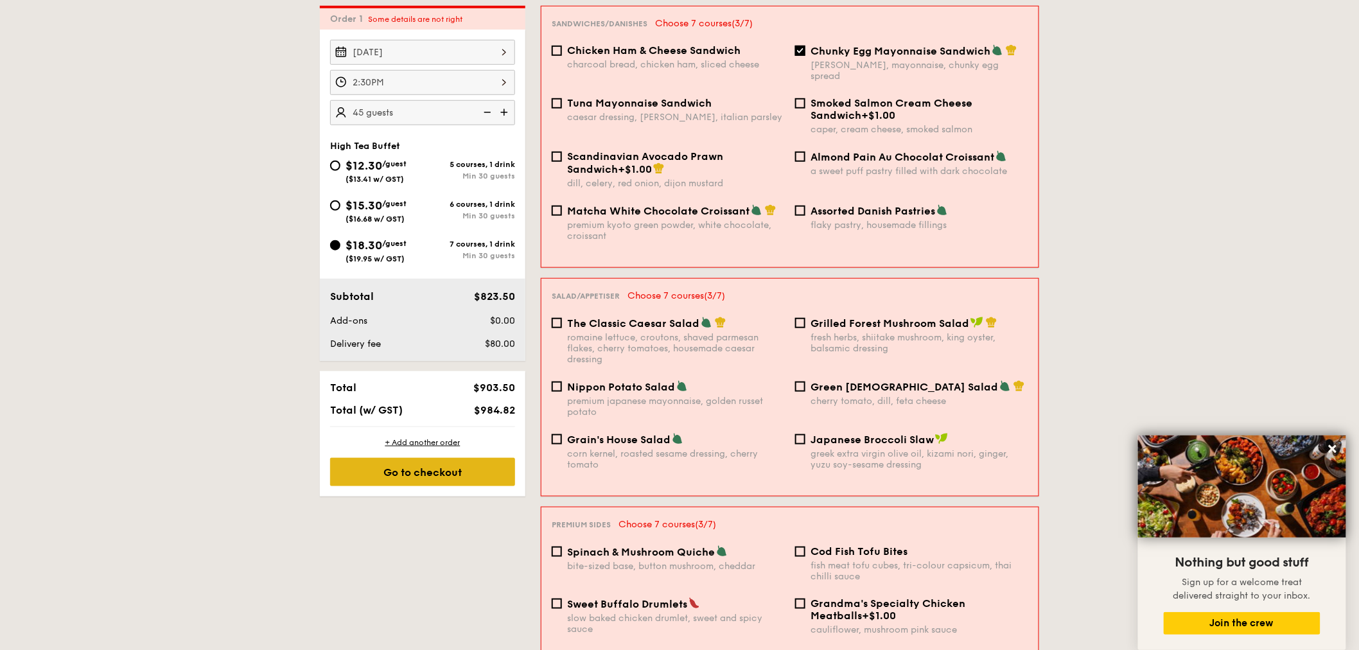
click at [447, 468] on div "Go to checkout" at bounding box center [422, 472] width 185 height 28
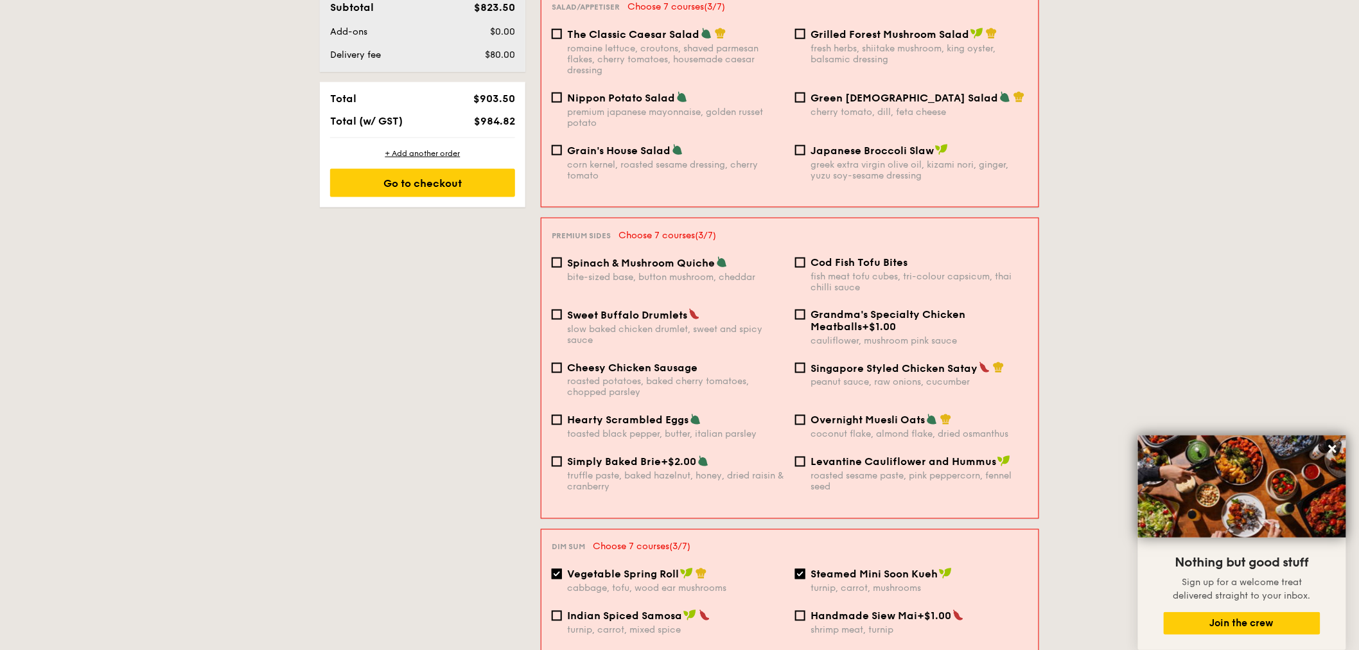
scroll to position [700, 0]
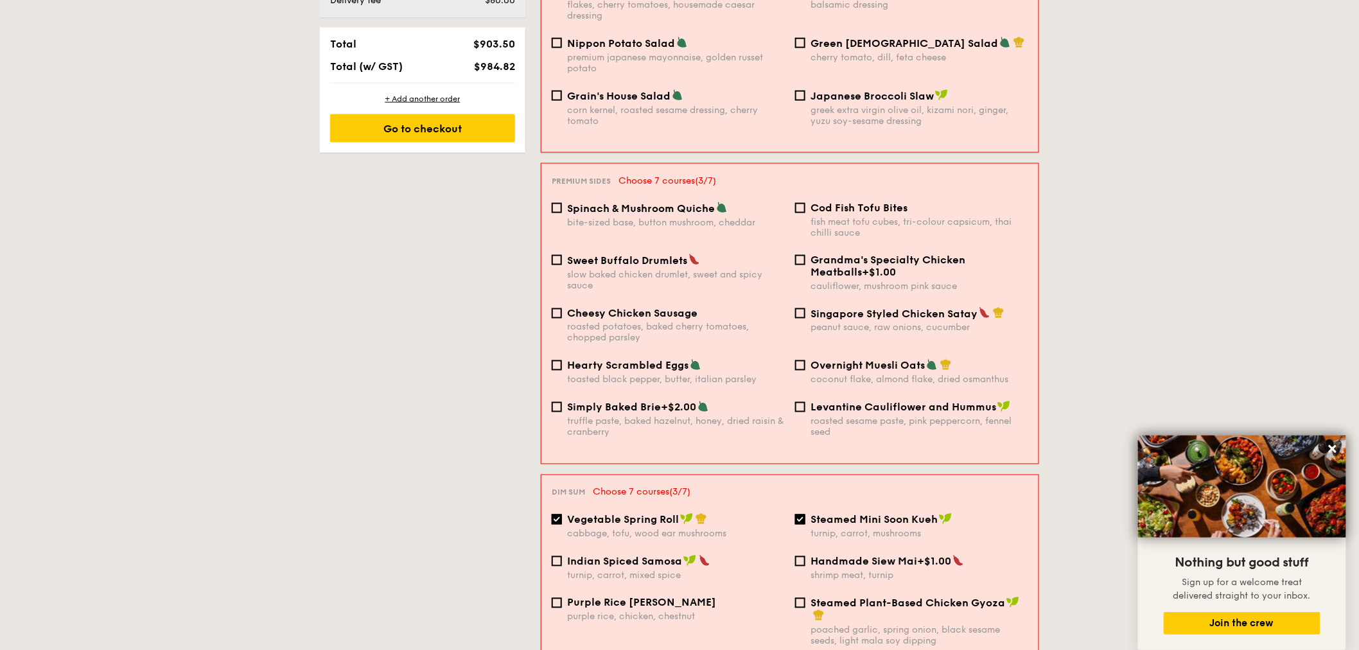
click at [598, 208] on span "Spinach & Mushroom Quiche" at bounding box center [641, 208] width 148 height 12
click at [562, 208] on input "Spinach & Mushroom Quiche bite-sized base, button mushroom, cheddar" at bounding box center [557, 208] width 10 height 10
checkbox input "true"
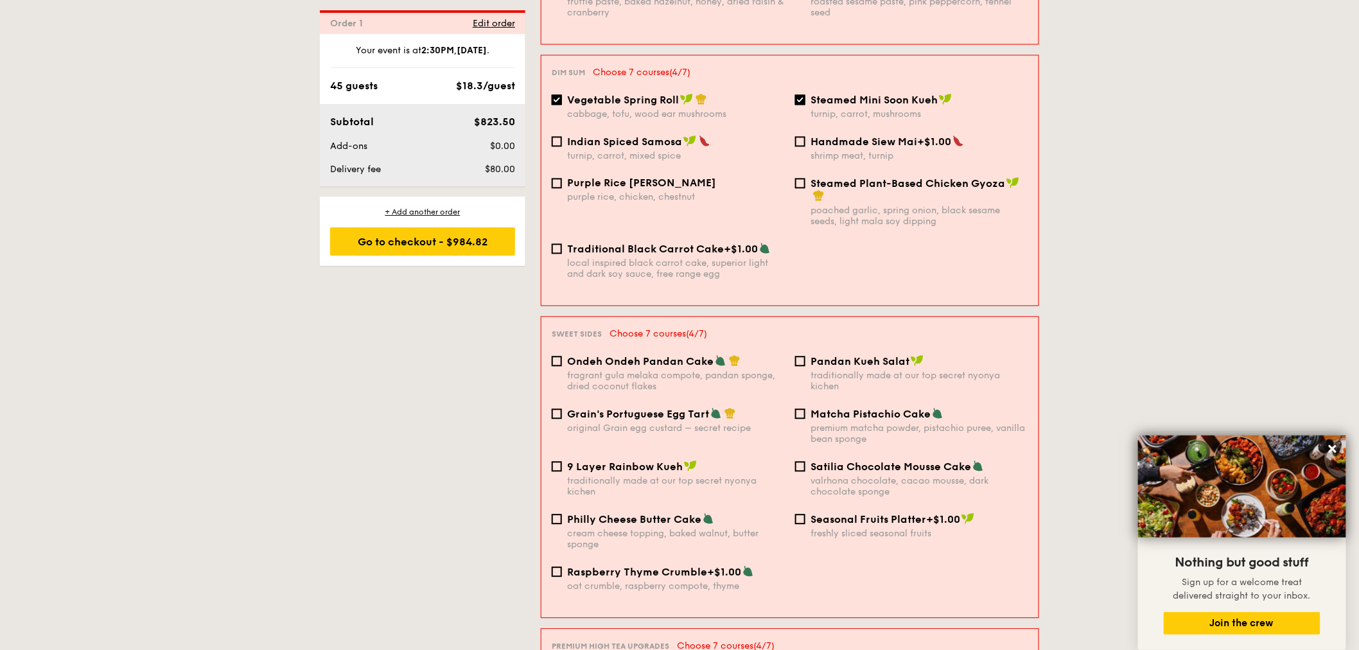
scroll to position [1199, 0]
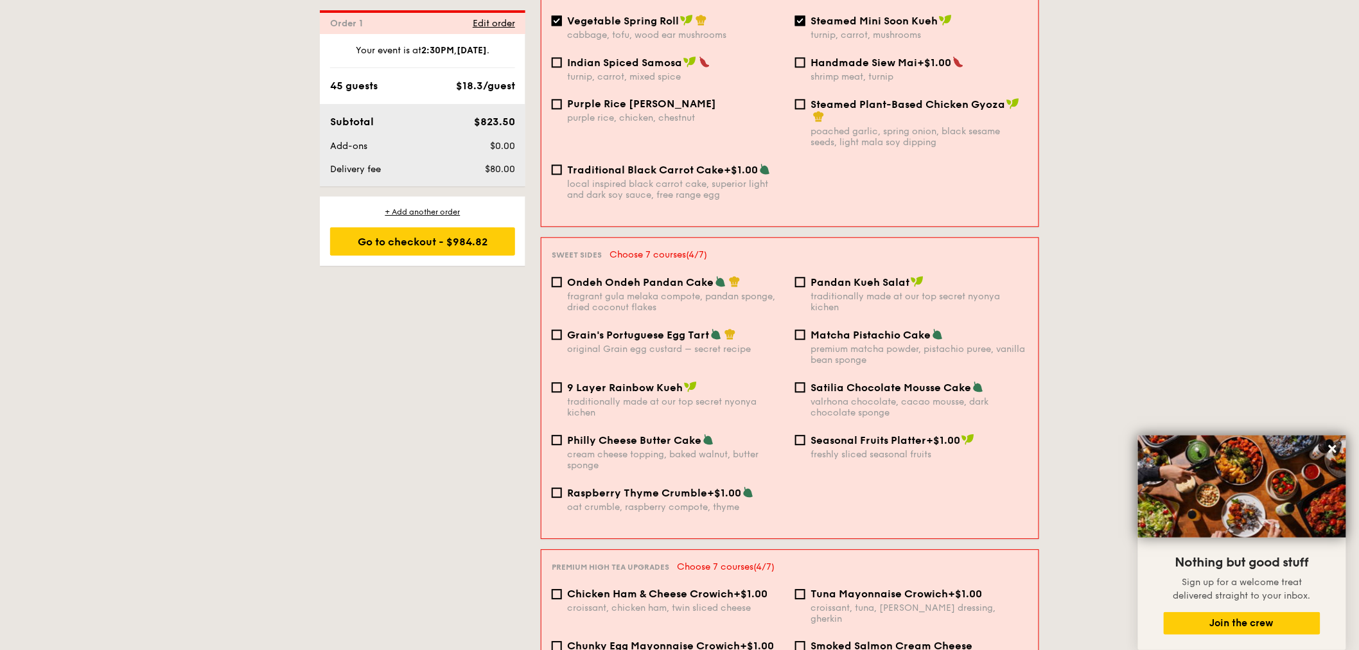
click at [654, 283] on span "Ondeh Ondeh Pandan Cake" at bounding box center [640, 282] width 146 height 12
click at [562, 283] on input "Ondeh Ondeh Pandan Cake fragrant gula melaka compote, pandan sponge, dried coco…" at bounding box center [557, 282] width 10 height 10
checkbox input "true"
click at [817, 297] on div "Pandan Kueh Salat traditionally made at our top secret nyonya kichen" at bounding box center [920, 294] width 218 height 37
click at [805, 287] on input "Pandan Kueh Salat traditionally made at our top secret nyonya kichen" at bounding box center [800, 282] width 10 height 10
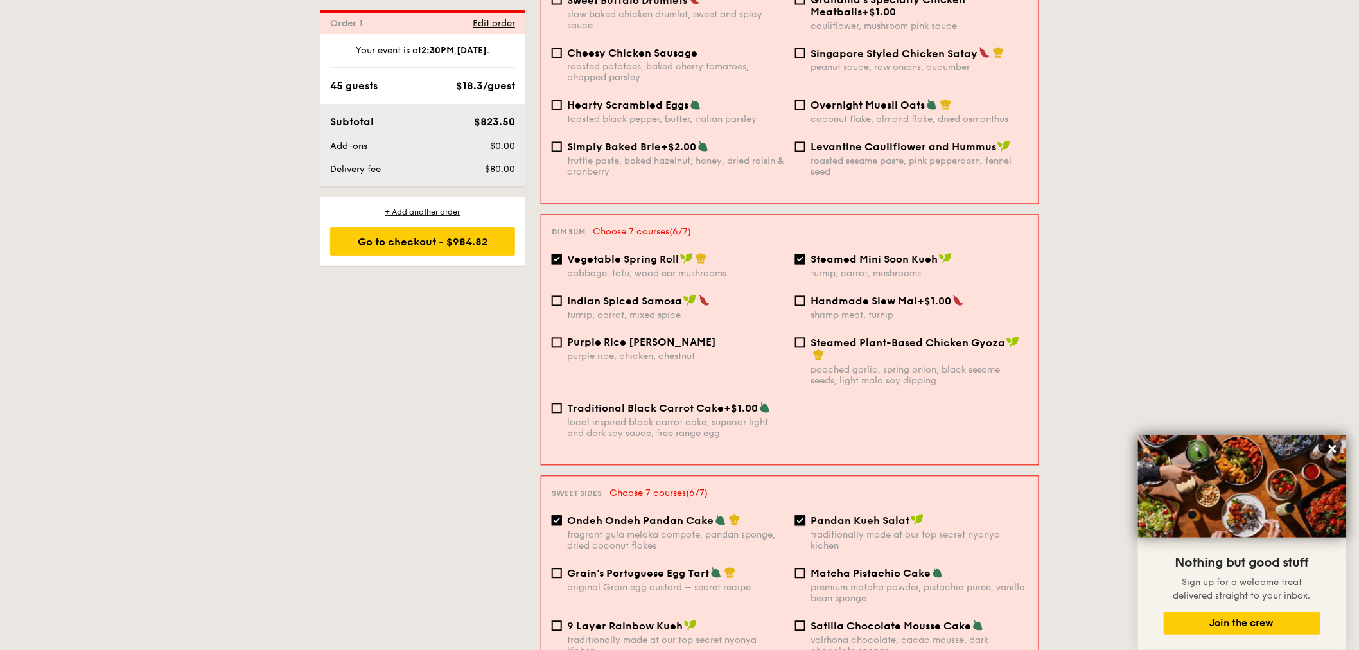
scroll to position [985, 0]
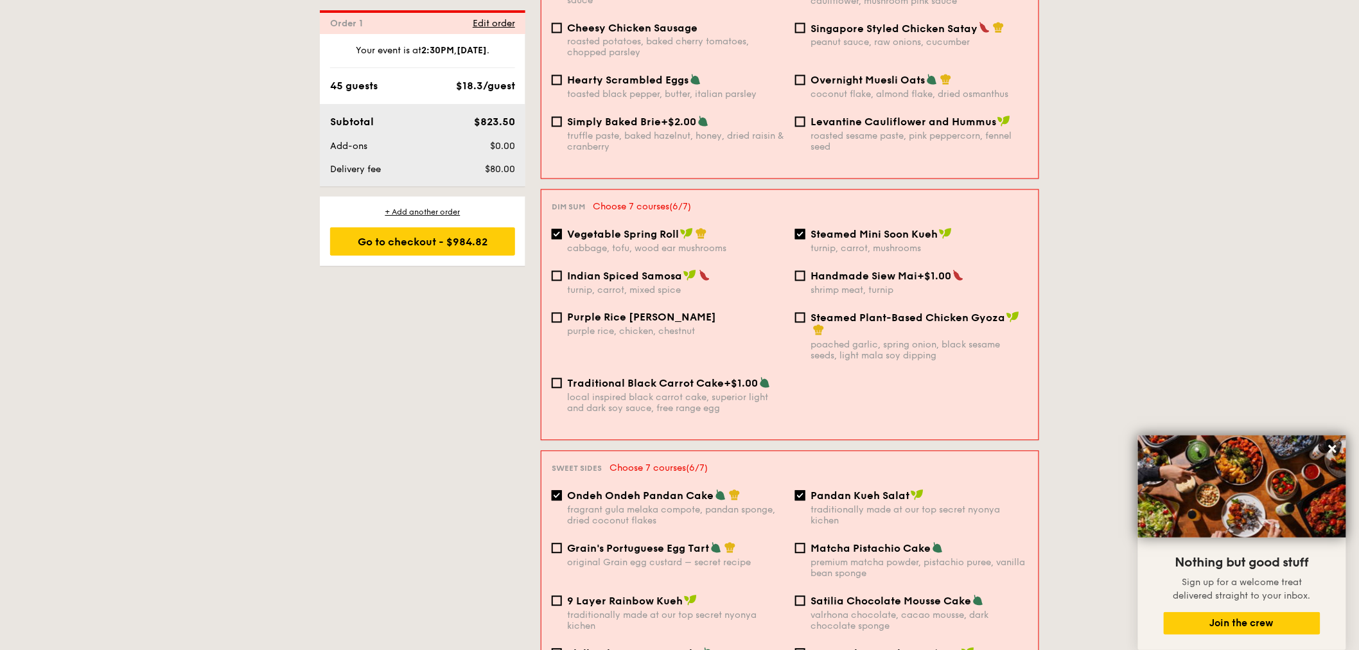
click at [827, 501] on span "Pandan Kueh Salat" at bounding box center [860, 496] width 99 height 12
click at [805, 501] on input "Pandan Kueh Salat traditionally made at our top secret nyonya kichen" at bounding box center [800, 496] width 10 height 10
checkbox input "false"
click at [602, 555] on span "Grain's Portuguese Egg Tart" at bounding box center [638, 549] width 142 height 12
click at [562, 554] on input "Grain's Portuguese Egg Tart original Grain egg custard – secret recipe" at bounding box center [557, 548] width 10 height 10
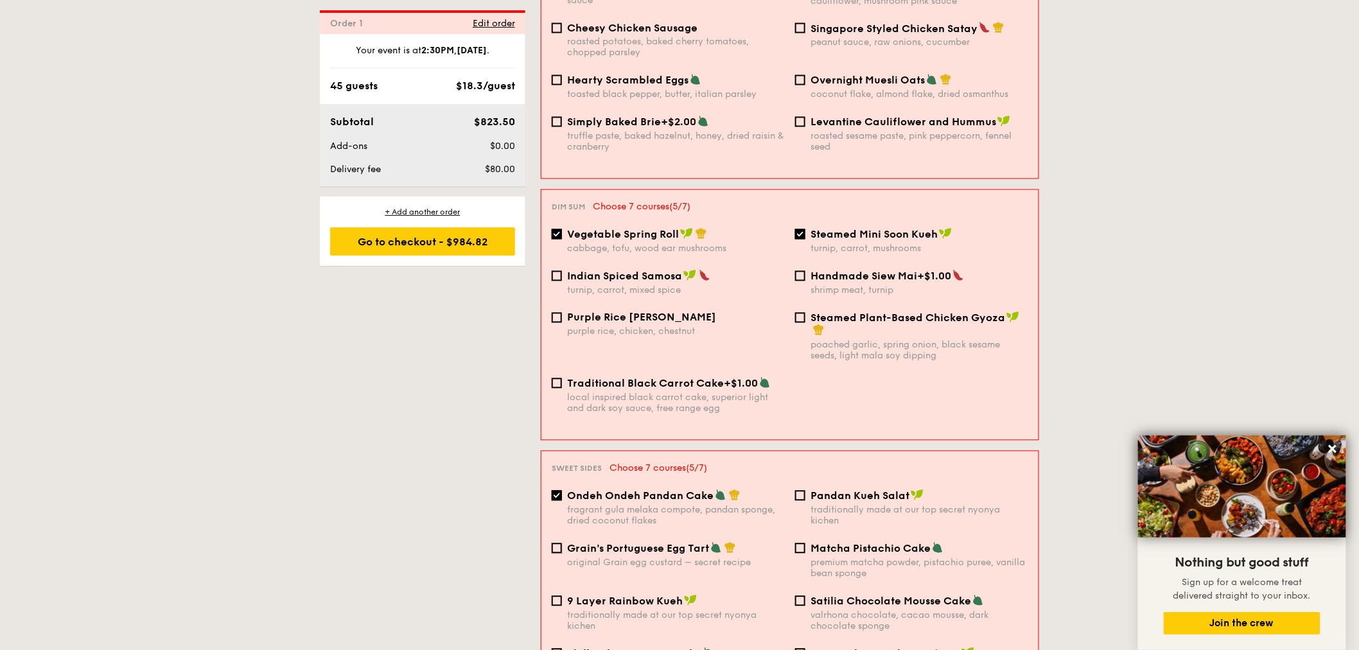
checkbox input "true"
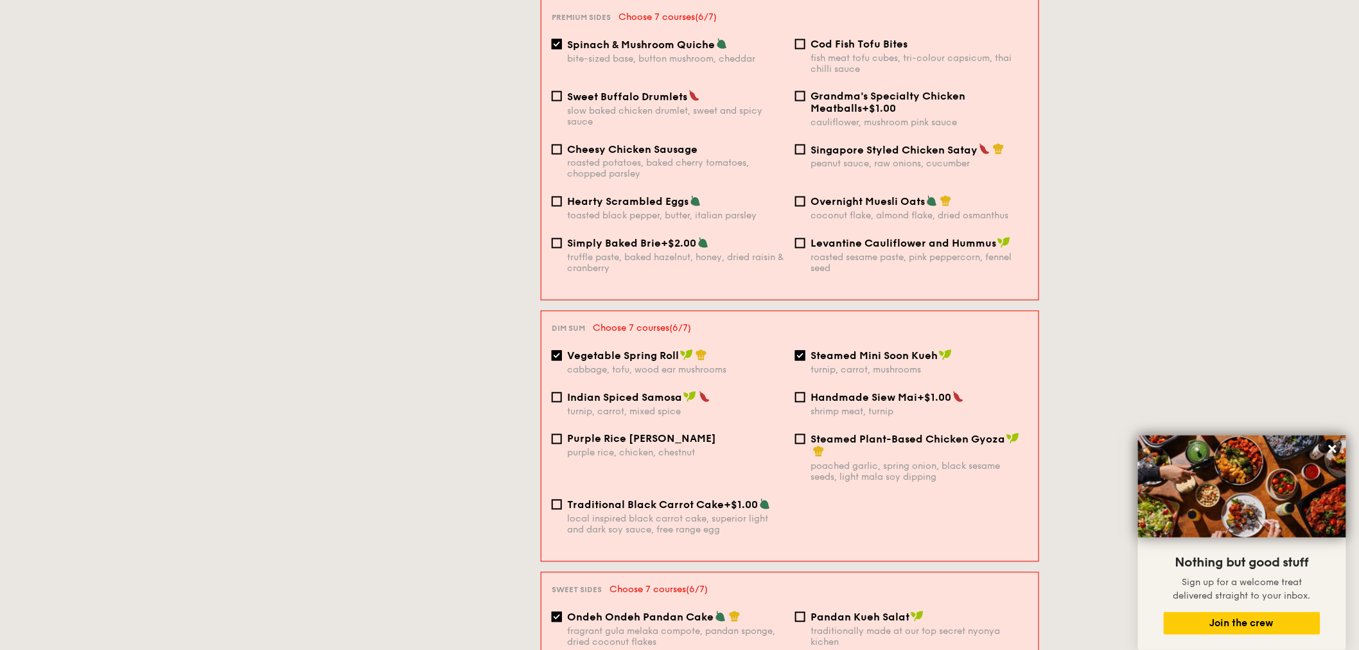
scroll to position [843, 0]
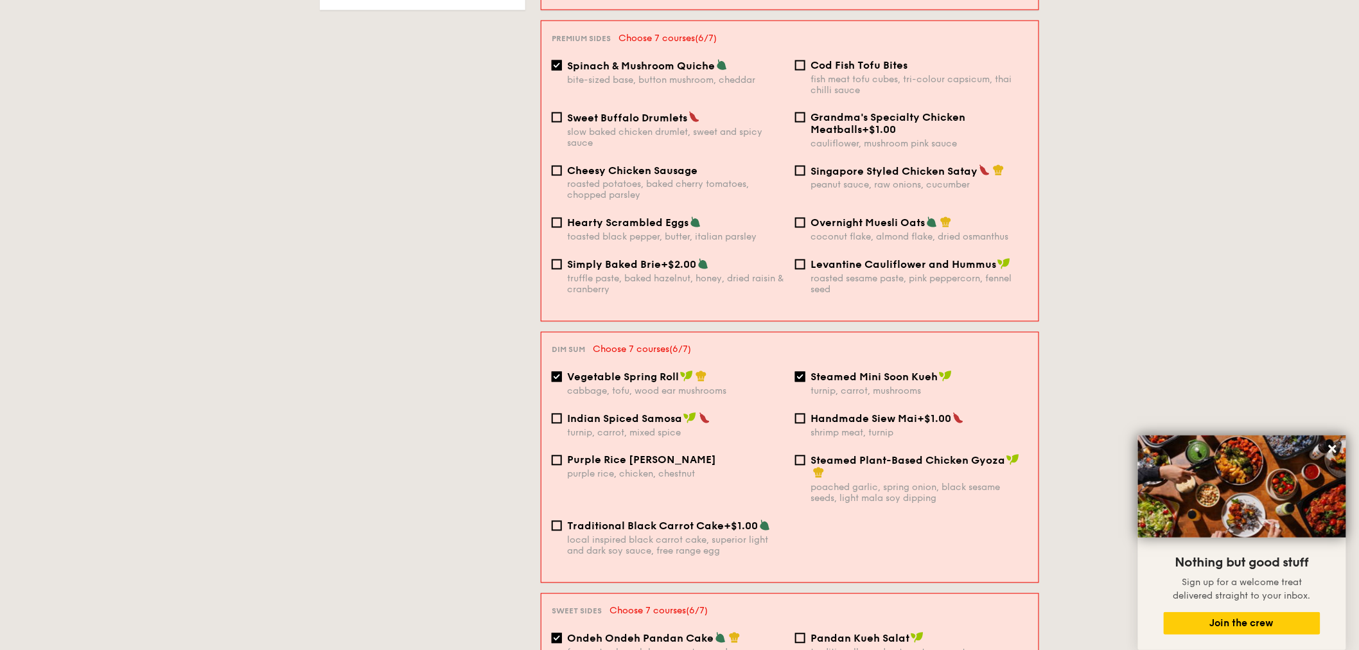
click at [816, 467] on span "Steamed Plant-Based Chicken Gyoza" at bounding box center [908, 461] width 195 height 12
click at [805, 466] on input "Steamed Plant-Based Chicken Gyoza poached garlic, spring onion, black sesame se…" at bounding box center [800, 460] width 10 height 10
checkbox input "true"
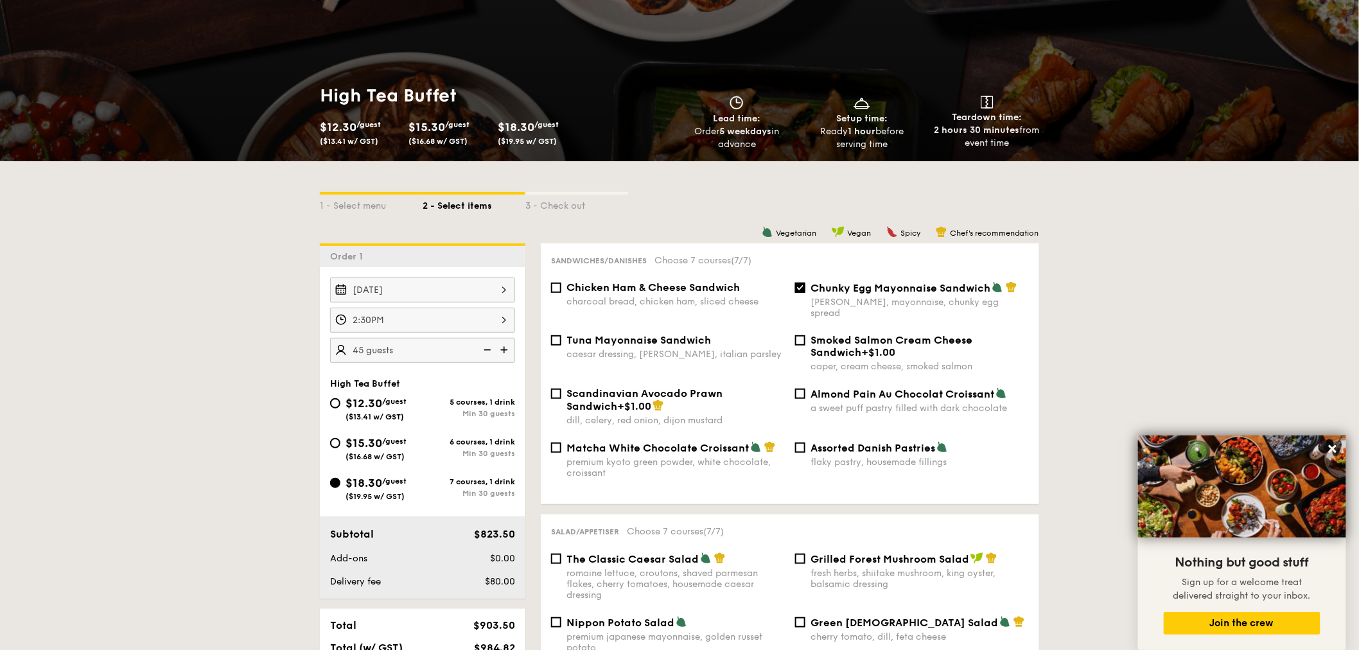
scroll to position [272, 0]
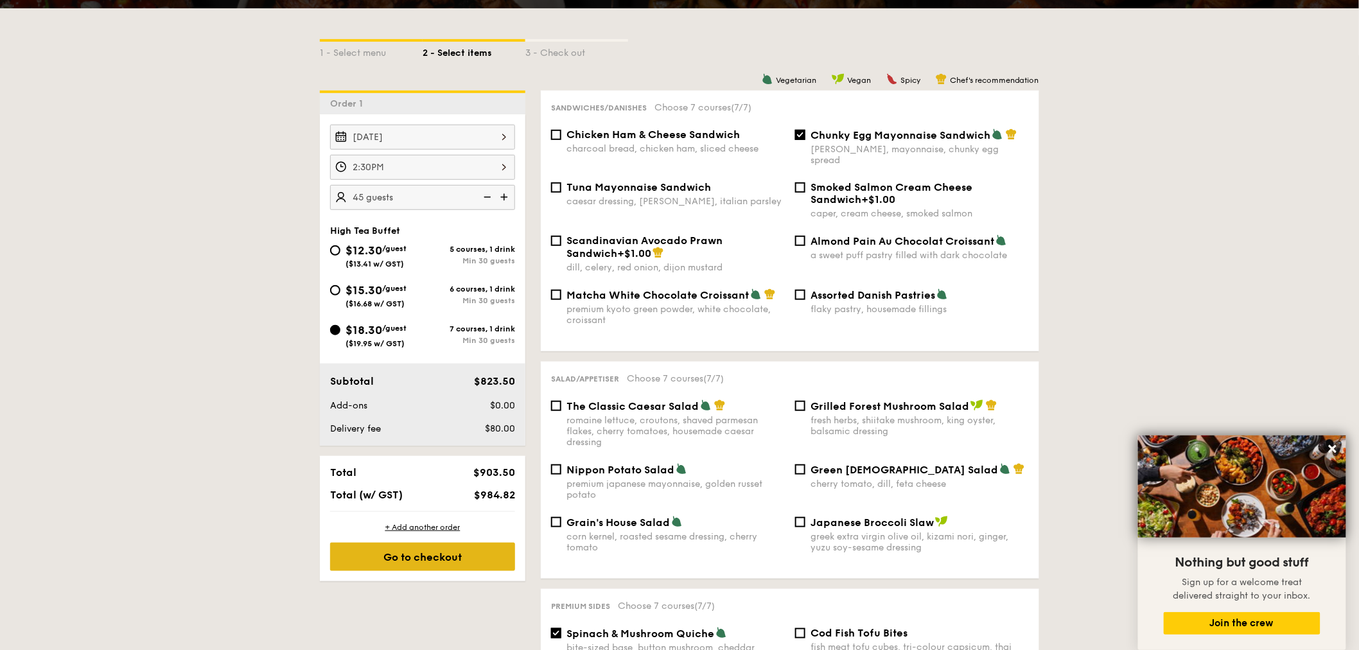
click at [480, 556] on div "Go to checkout" at bounding box center [422, 557] width 185 height 28
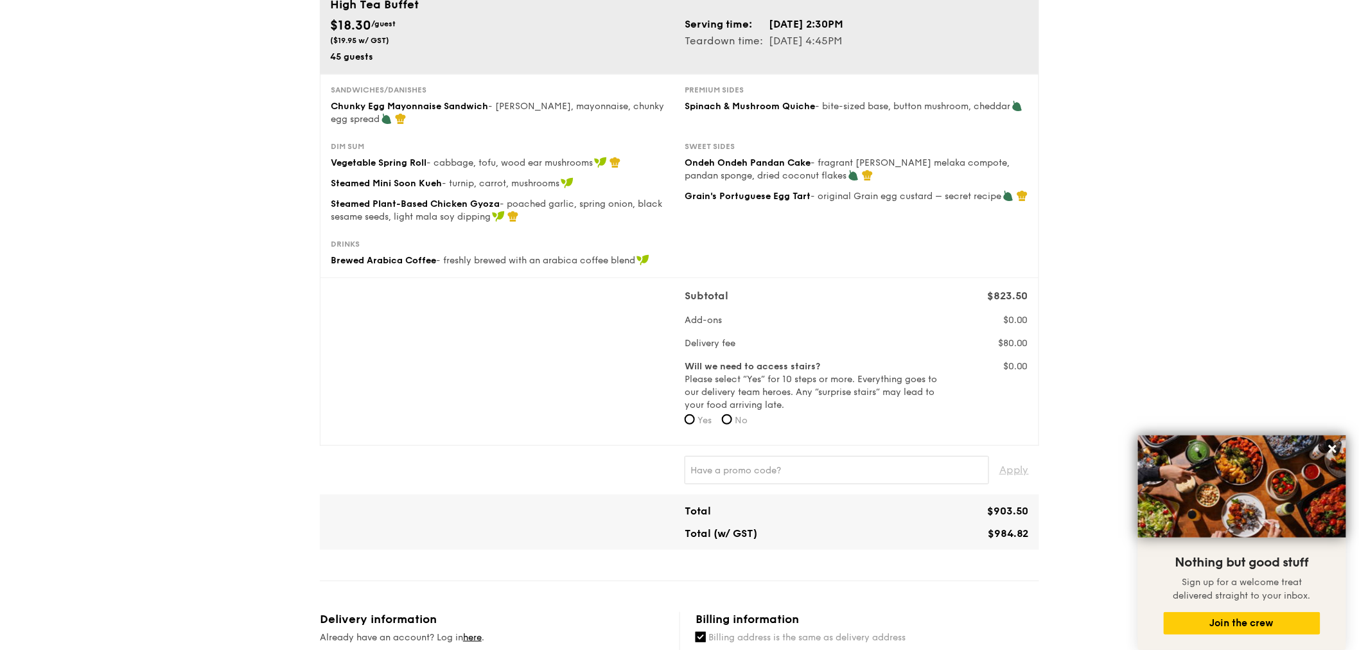
scroll to position [143, 0]
